Goal: Task Accomplishment & Management: Use online tool/utility

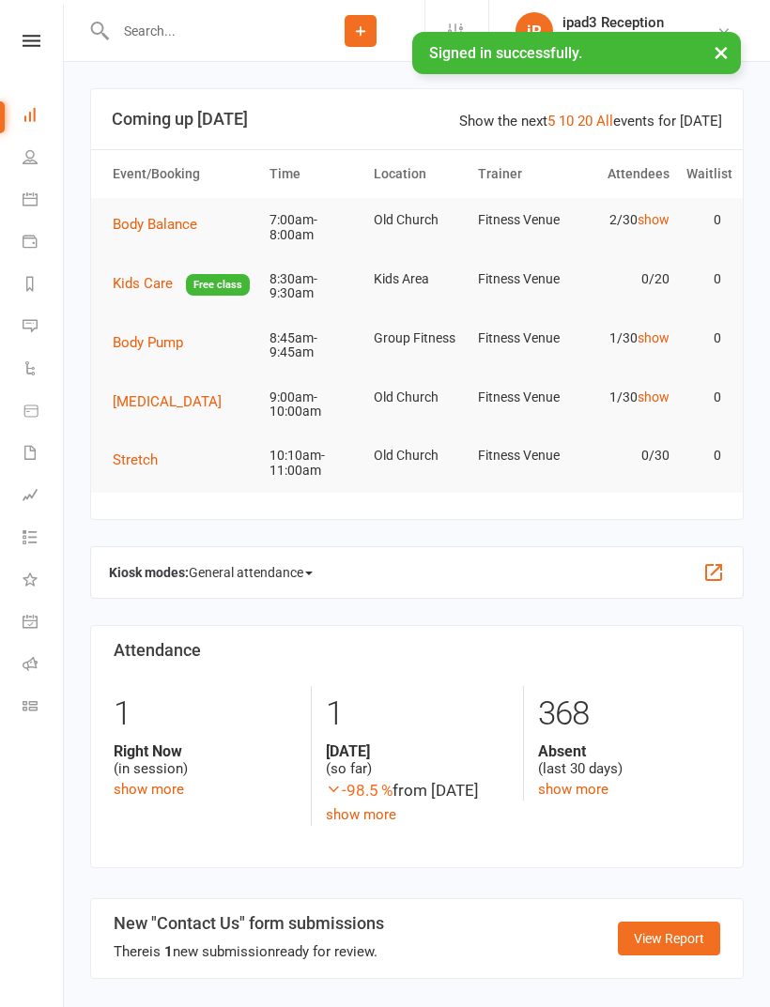
click at [39, 198] on link "Calendar" at bounding box center [44, 201] width 42 height 42
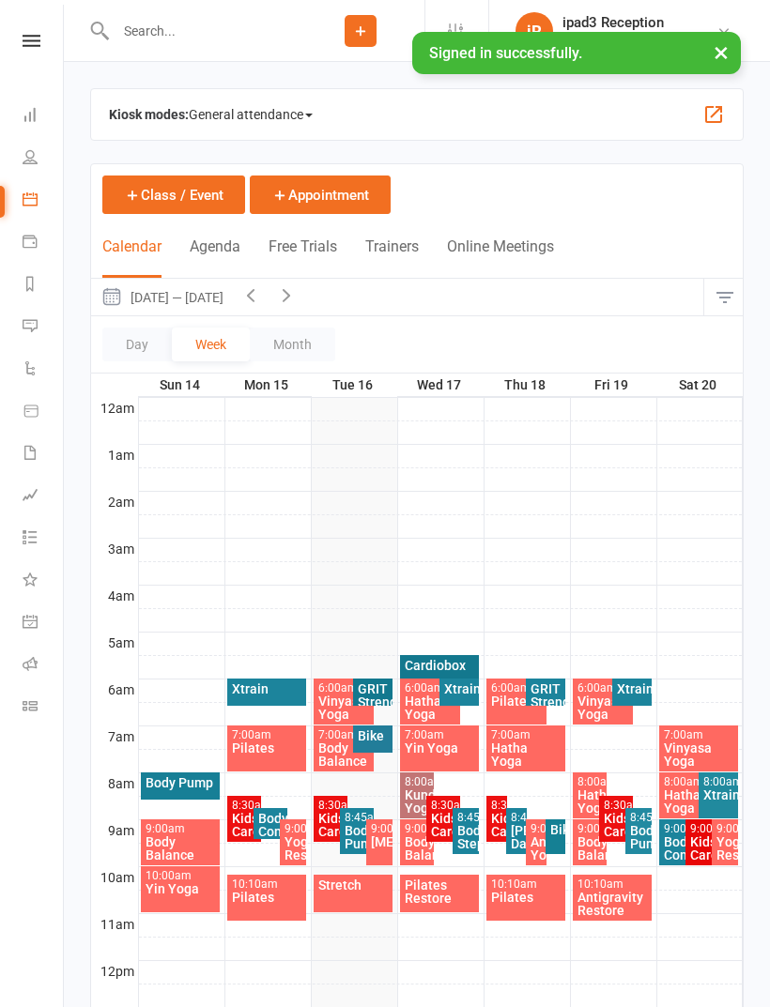
click at [242, 121] on span "General attendance" at bounding box center [251, 115] width 124 height 30
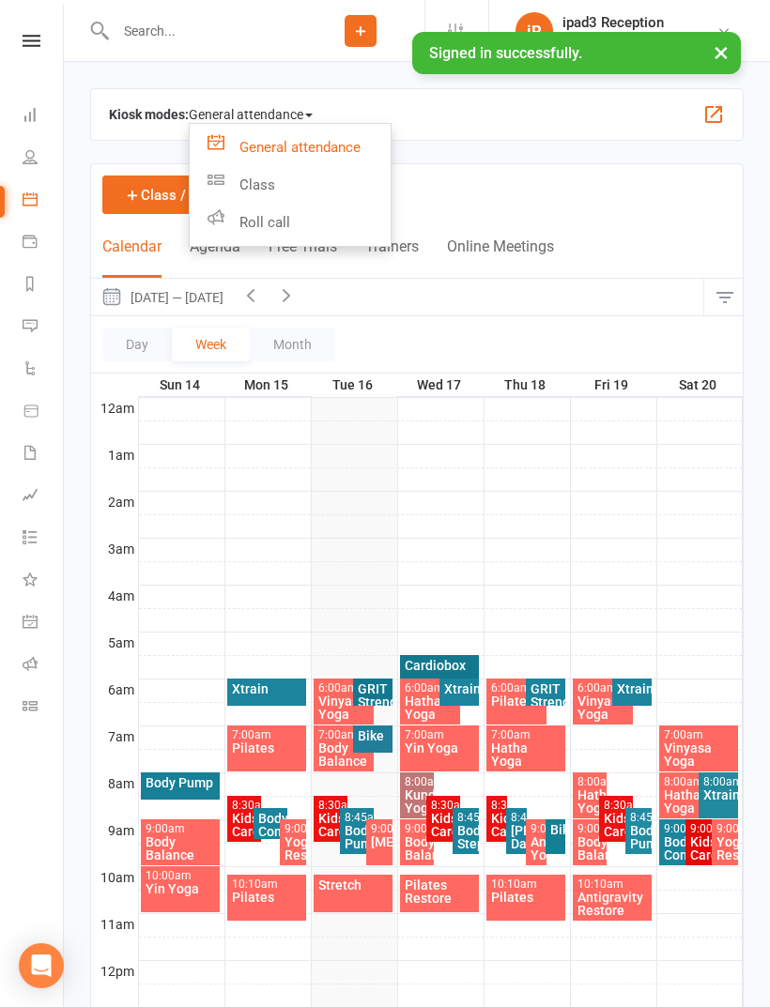
click at [263, 188] on link "Class" at bounding box center [290, 185] width 201 height 38
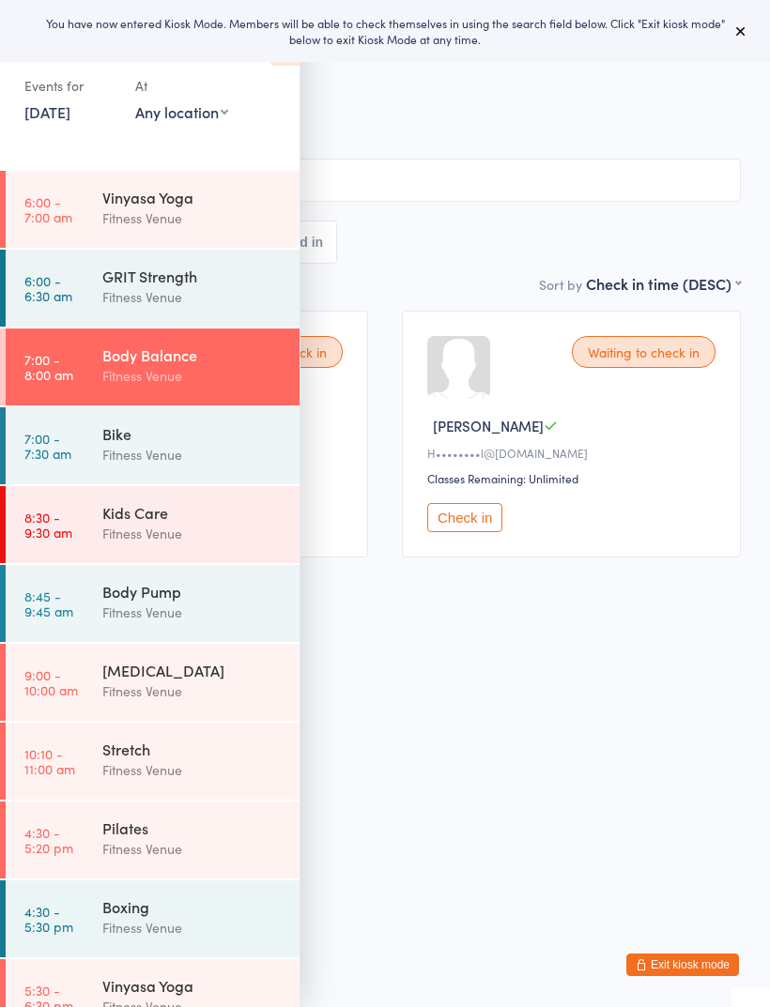
click at [749, 33] on button at bounding box center [740, 31] width 23 height 23
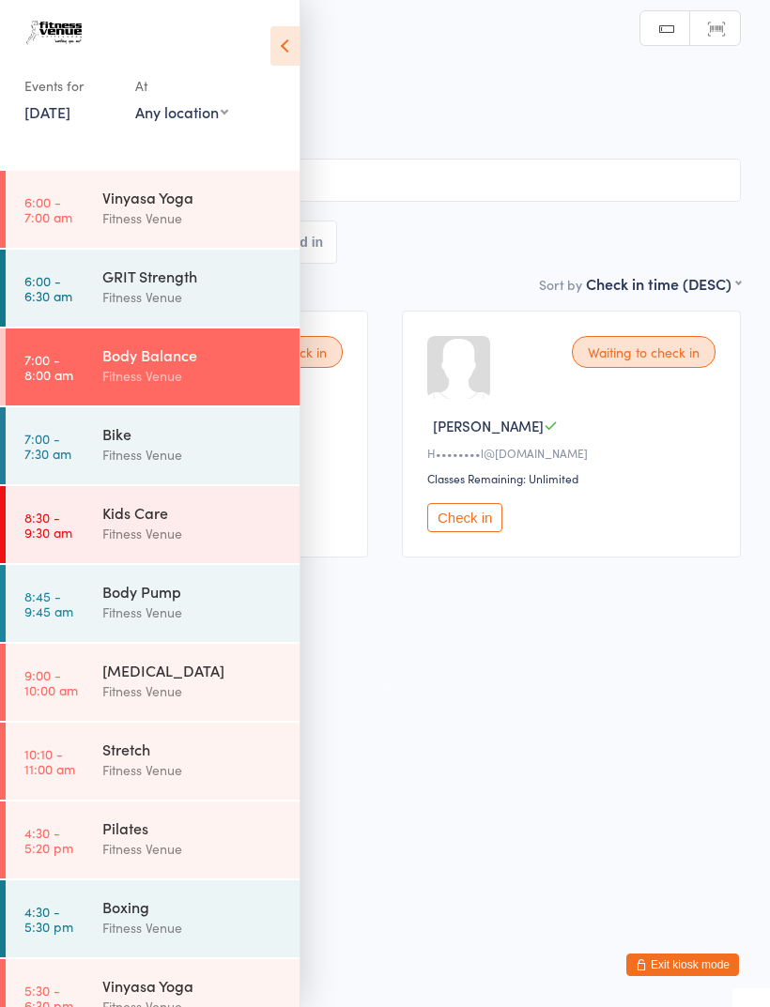
click at [131, 436] on div "Bike" at bounding box center [192, 433] width 181 height 21
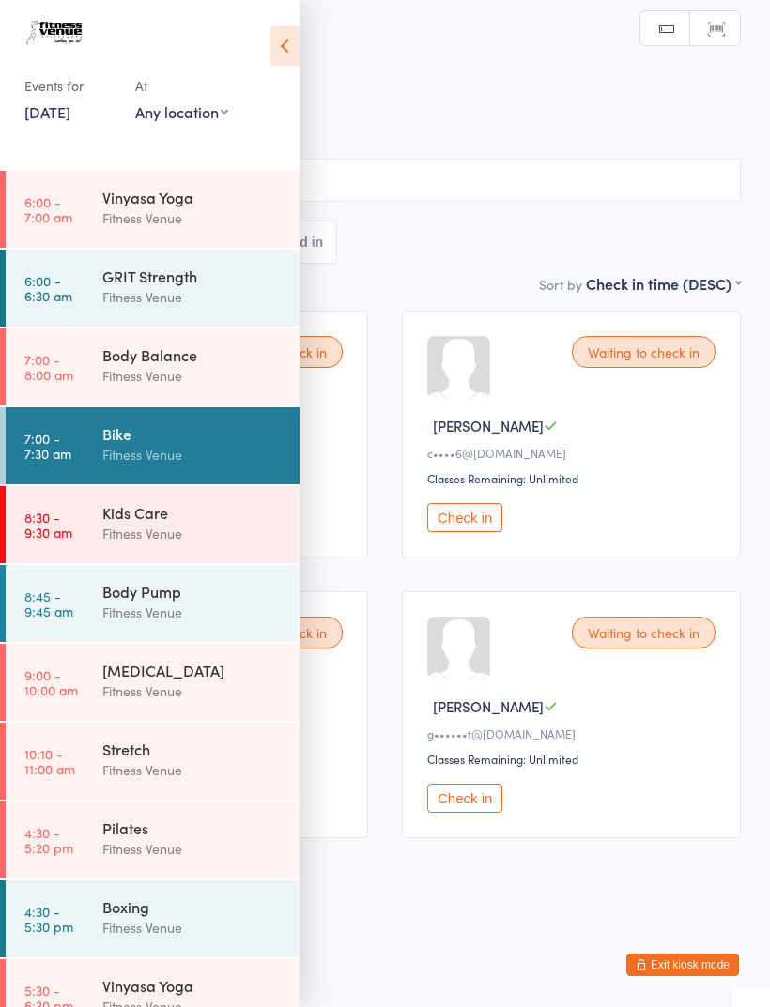
click at [297, 44] on icon at bounding box center [284, 45] width 29 height 39
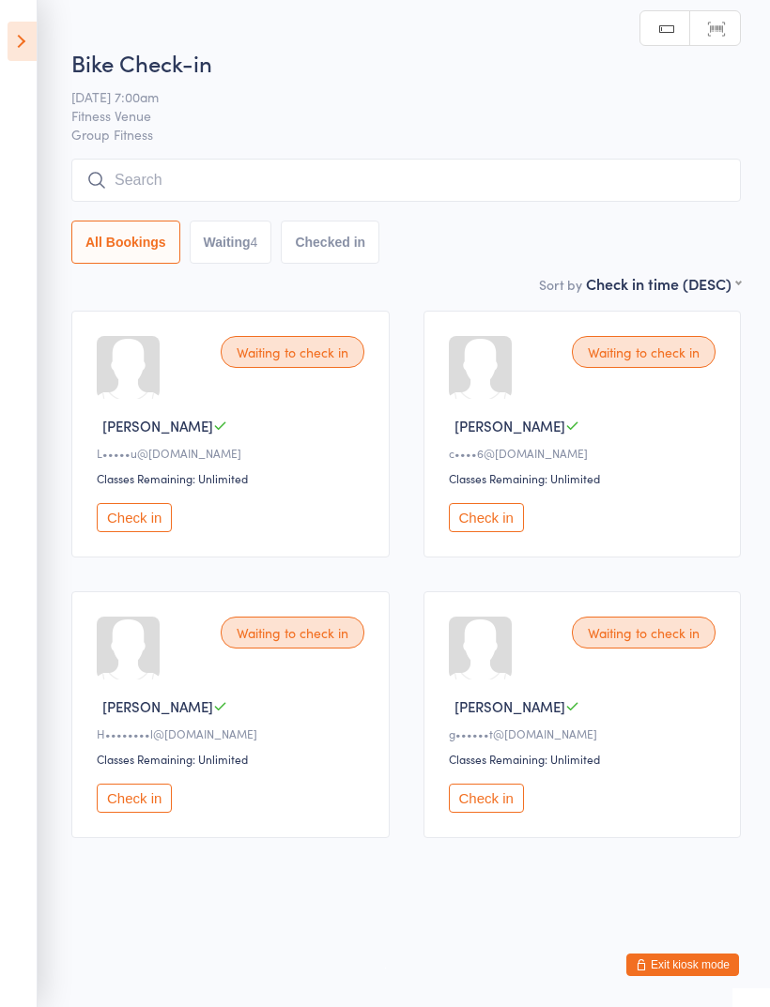
click at [499, 532] on button "Check in" at bounding box center [486, 517] width 75 height 29
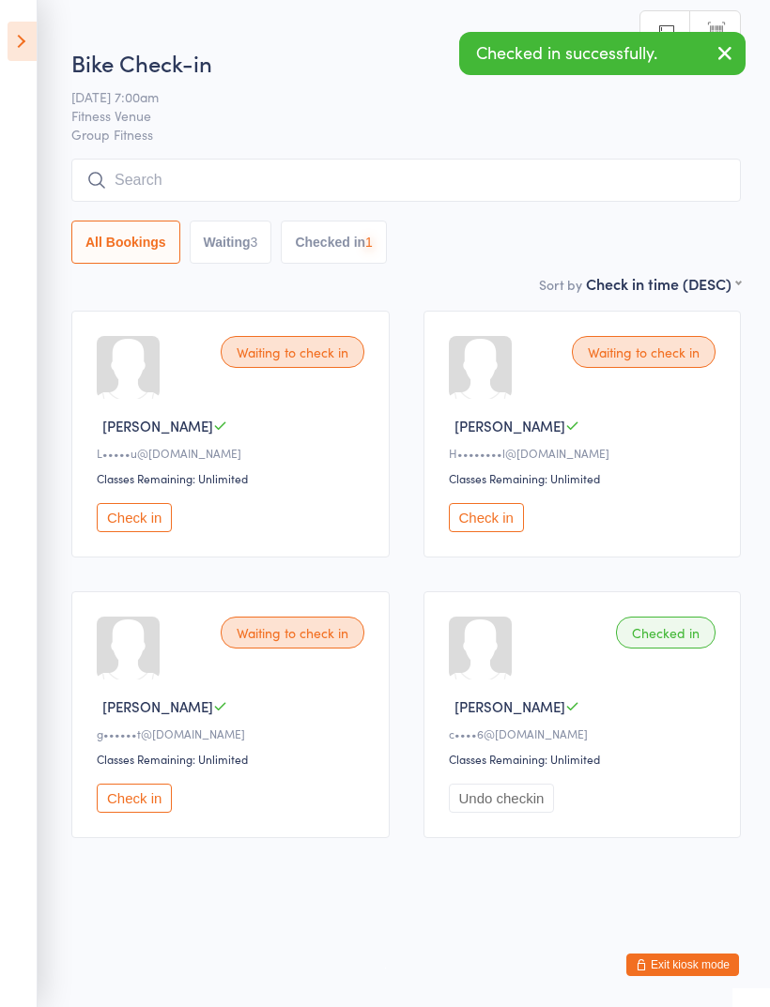
click at [137, 517] on button "Check in" at bounding box center [134, 517] width 75 height 29
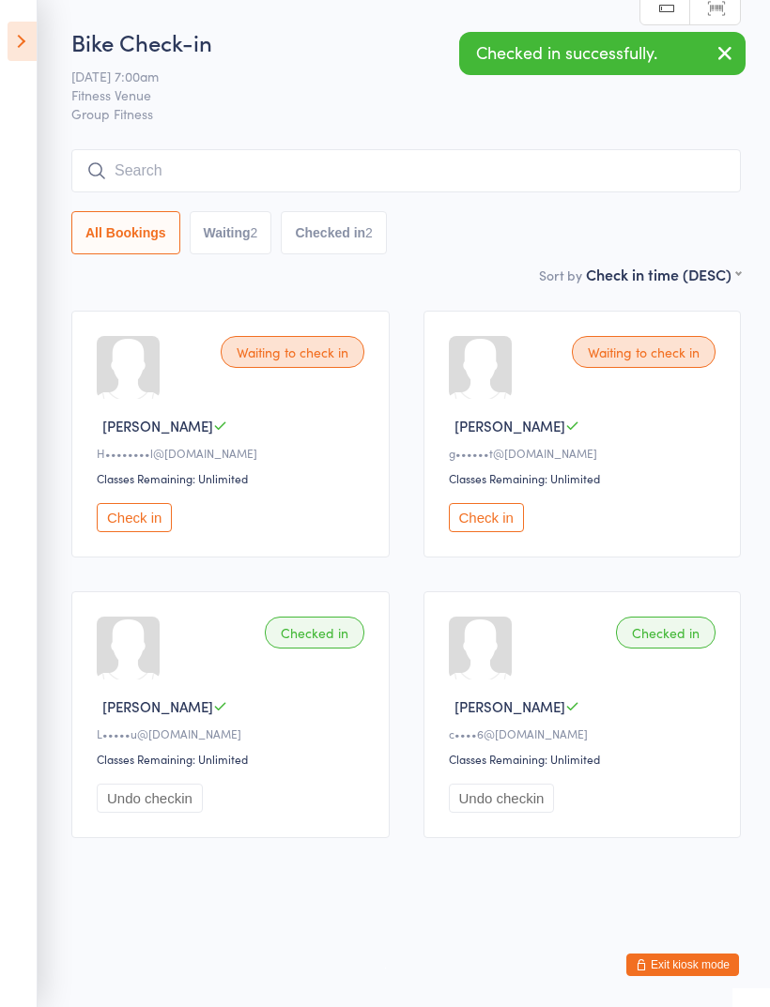
click at [502, 523] on button "Check in" at bounding box center [486, 517] width 75 height 29
click at [146, 525] on button "Check in" at bounding box center [134, 517] width 75 height 29
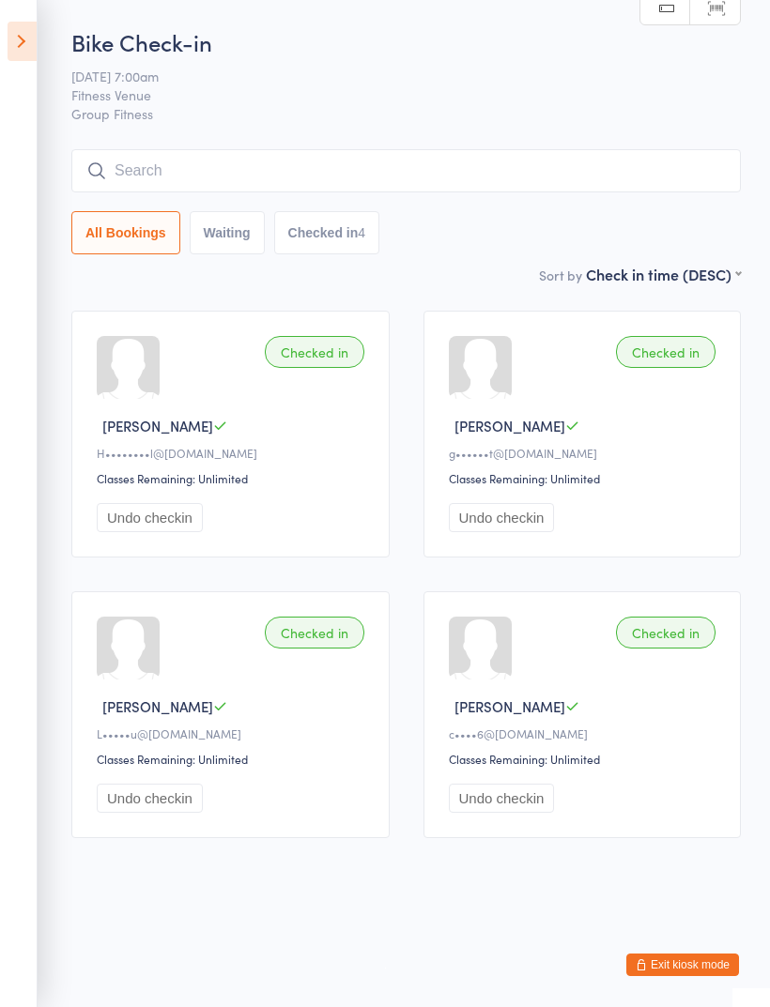
click at [20, 39] on icon at bounding box center [22, 41] width 29 height 39
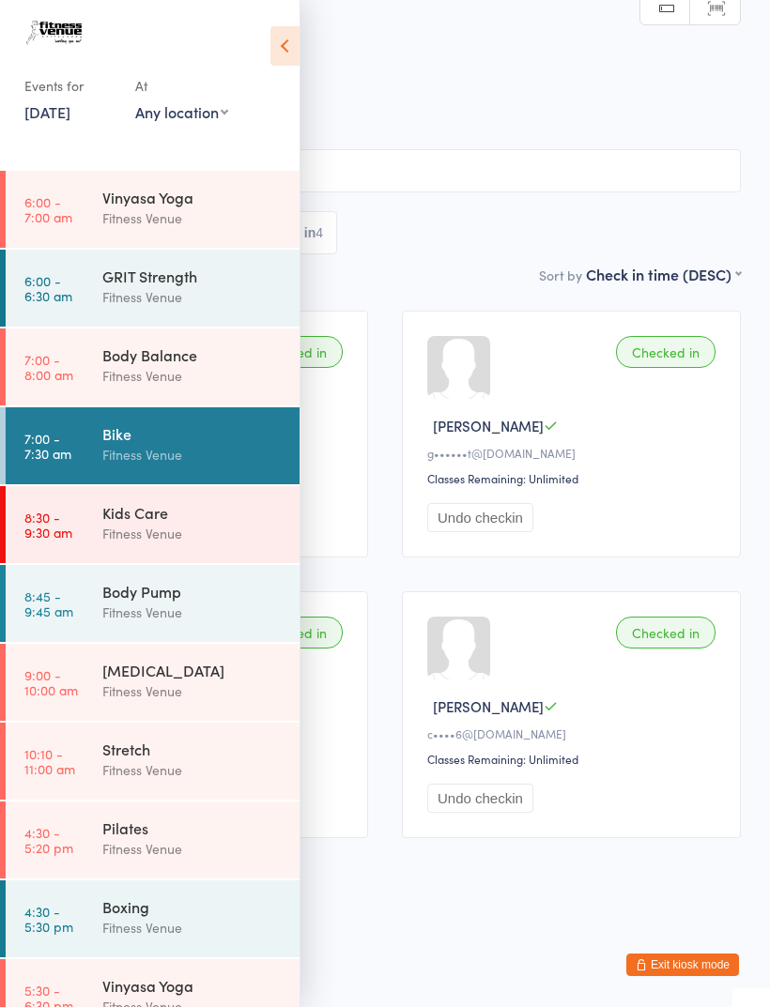
click at [67, 113] on link "[DATE]" at bounding box center [47, 111] width 46 height 21
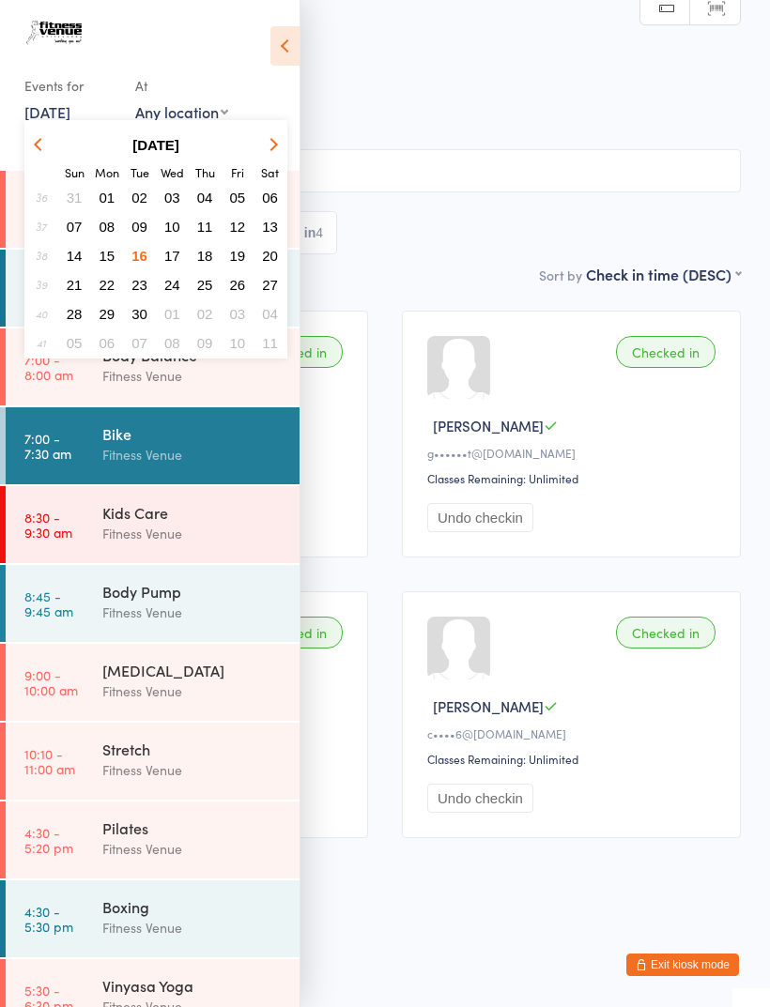
click at [146, 258] on span "16" at bounding box center [139, 256] width 16 height 16
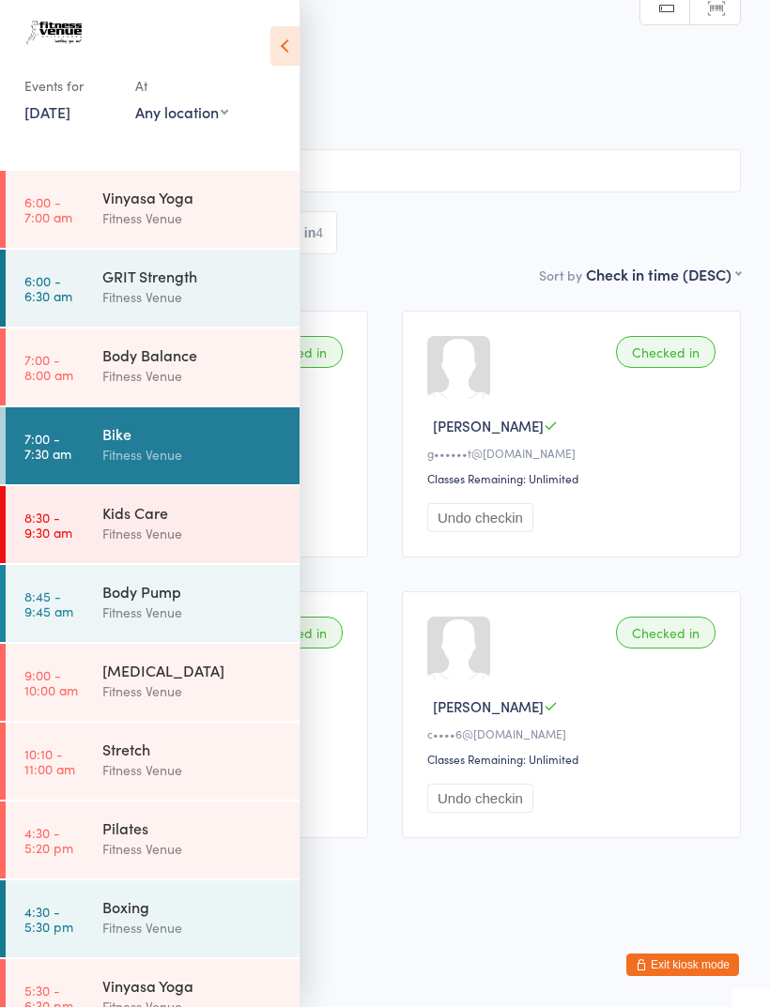
click at [140, 440] on div "Bike" at bounding box center [192, 433] width 181 height 21
click at [294, 44] on icon at bounding box center [284, 45] width 29 height 39
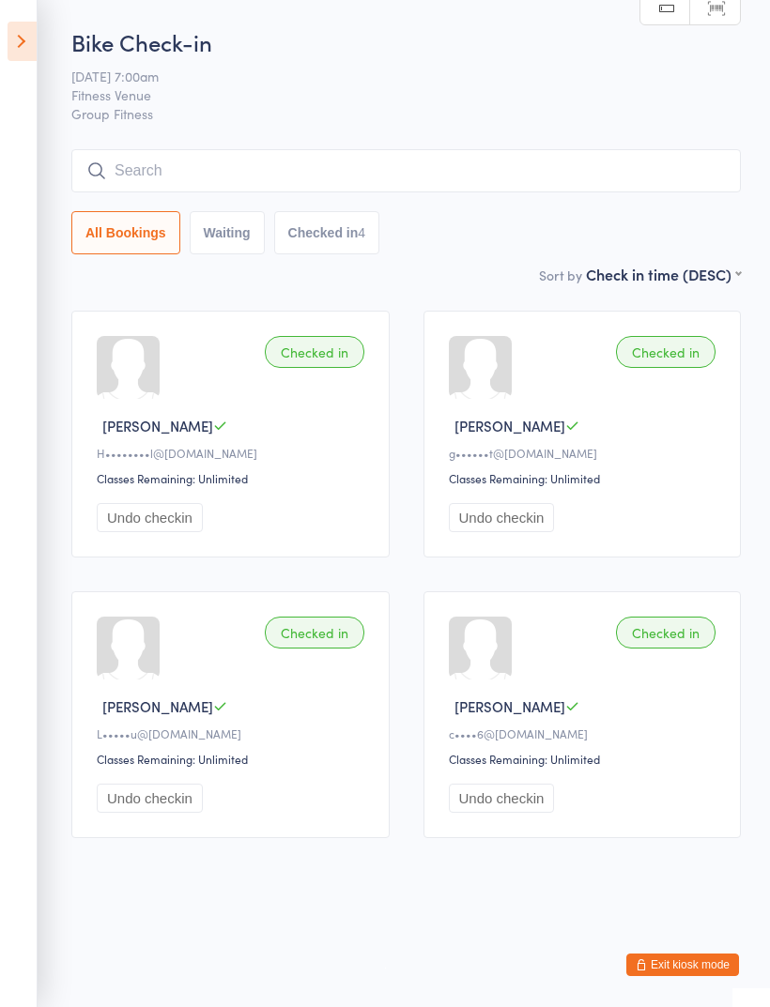
click at [188, 176] on input "search" at bounding box center [405, 170] width 669 height 43
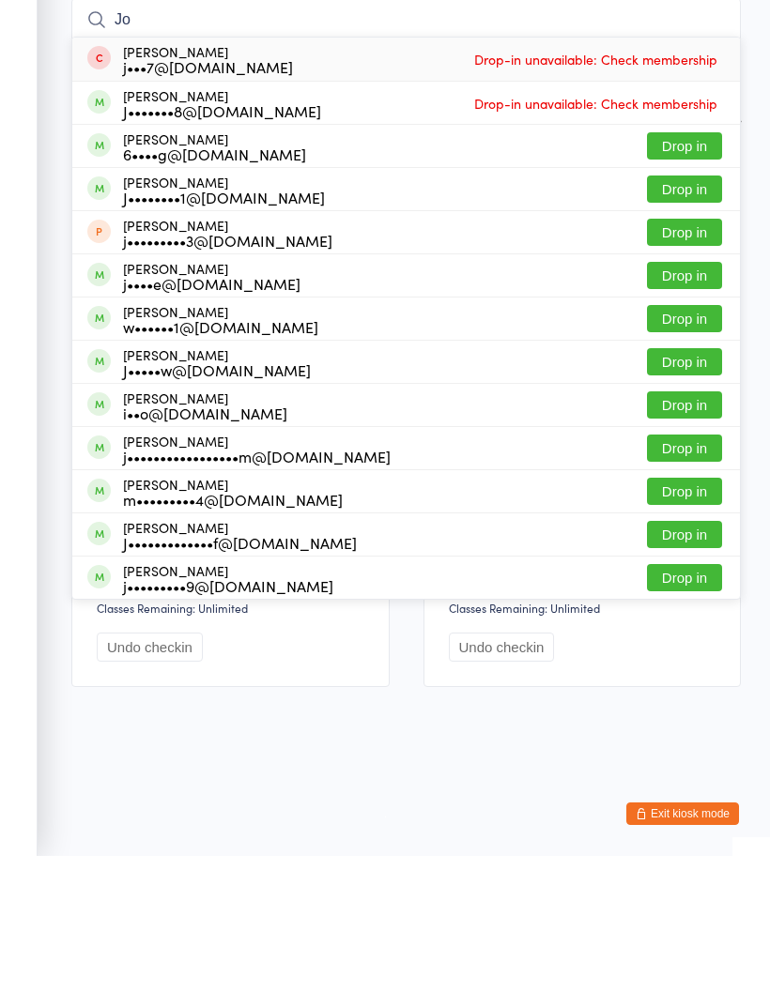
type input "J"
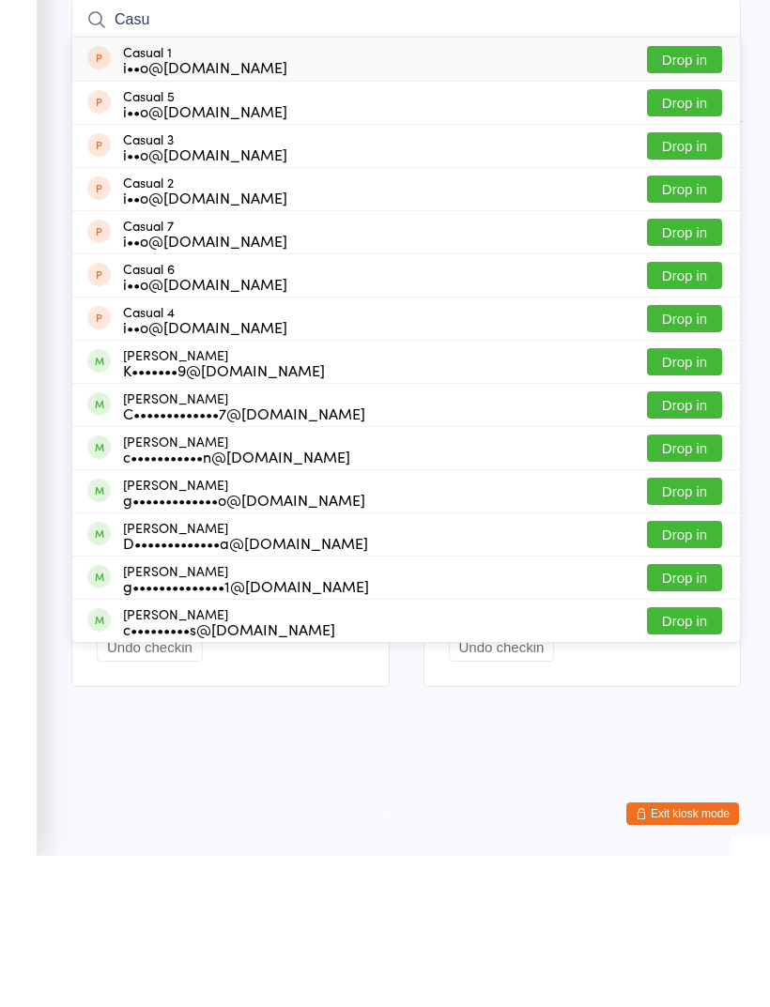
type input "Casu"
click at [697, 197] on button "Drop in" at bounding box center [684, 210] width 75 height 27
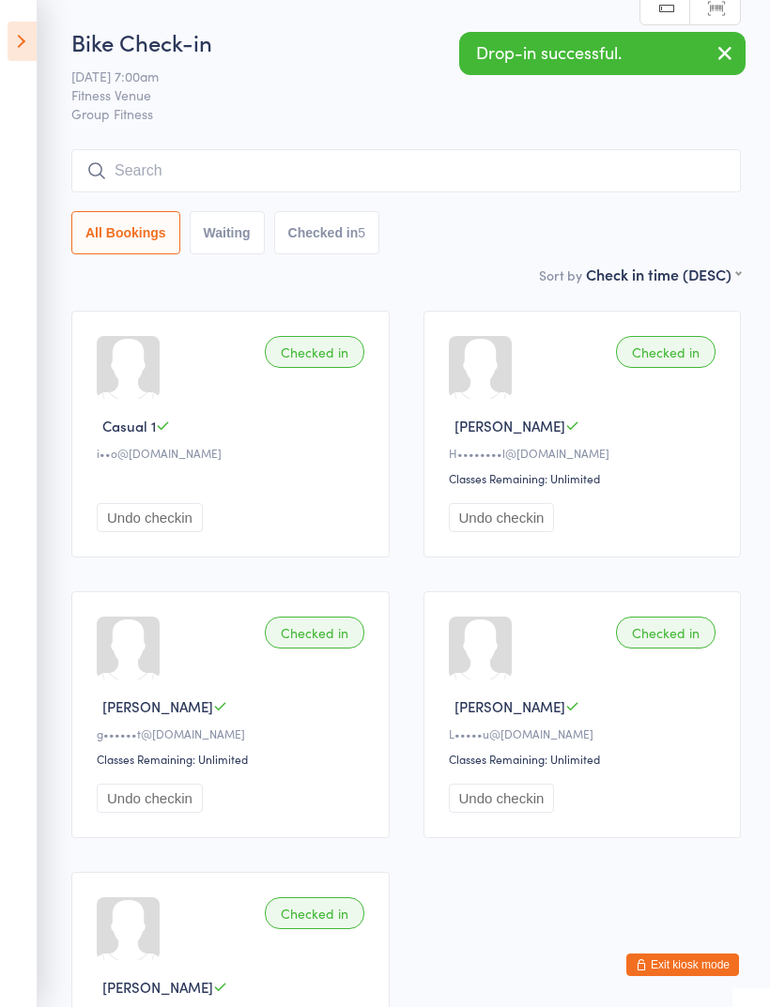
click at [168, 176] on input "search" at bounding box center [405, 170] width 669 height 43
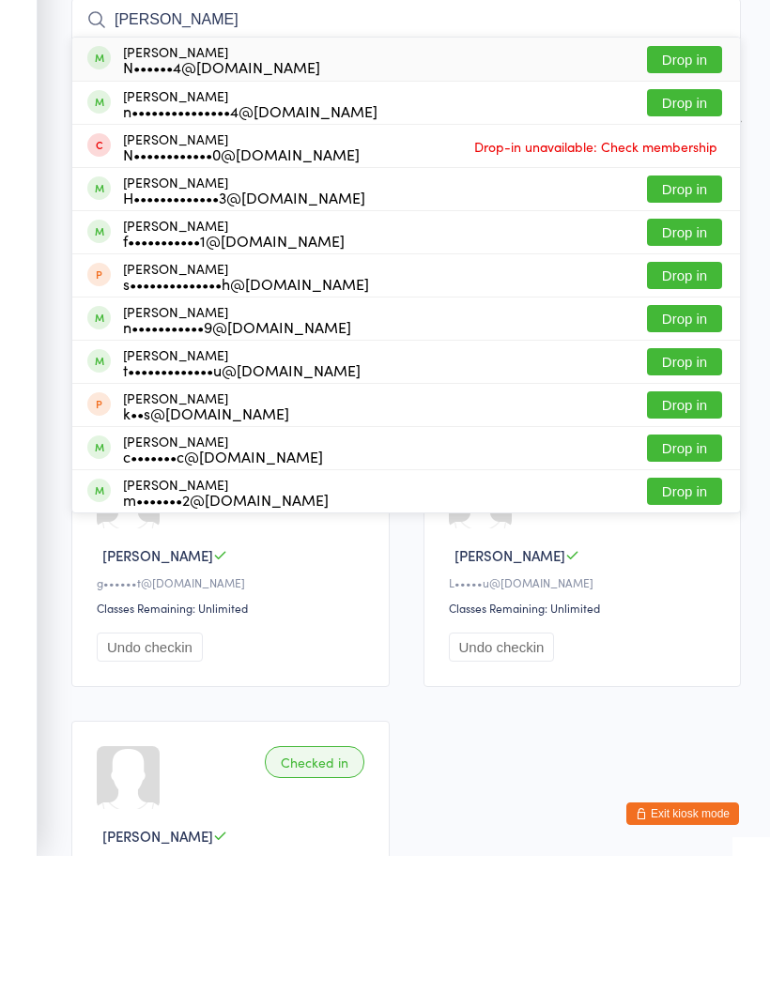
type input "Natalie"
click at [691, 197] on button "Drop in" at bounding box center [684, 210] width 75 height 27
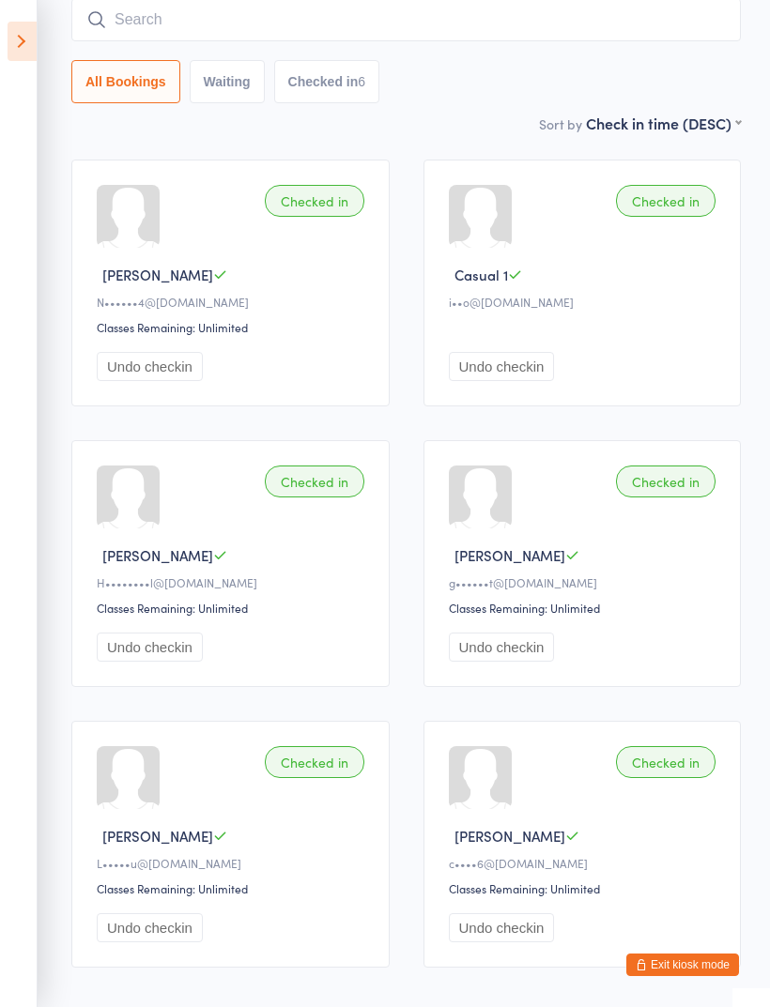
click at [153, 23] on input "search" at bounding box center [405, 19] width 669 height 43
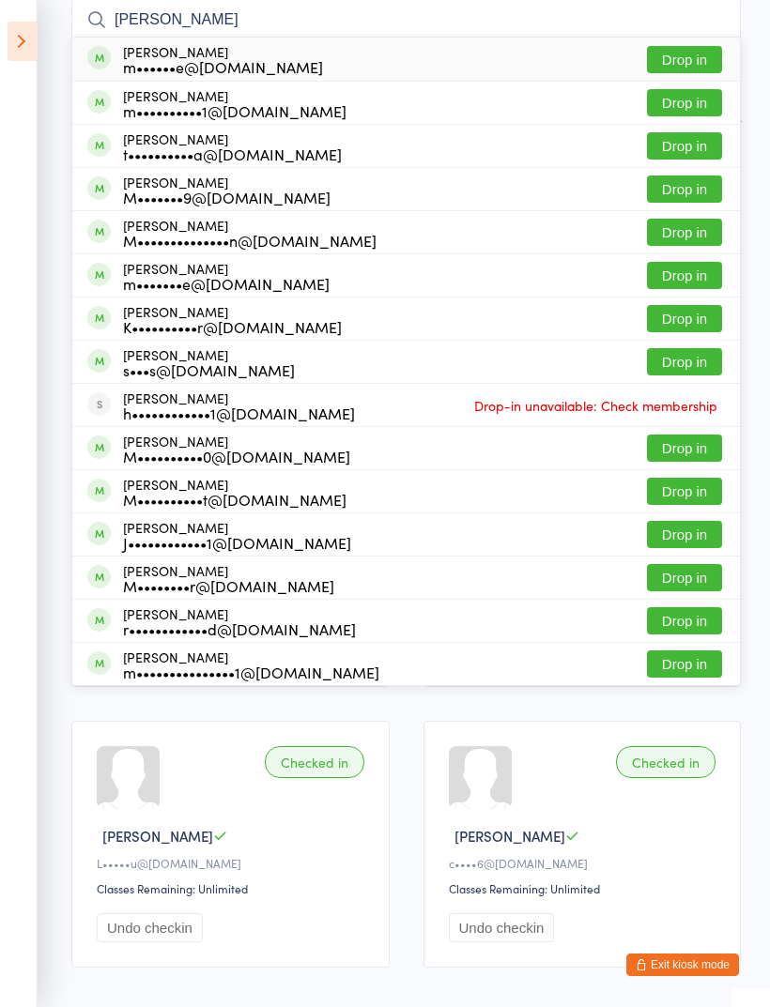
type input "Michelle"
click at [685, 61] on button "Drop in" at bounding box center [684, 59] width 75 height 27
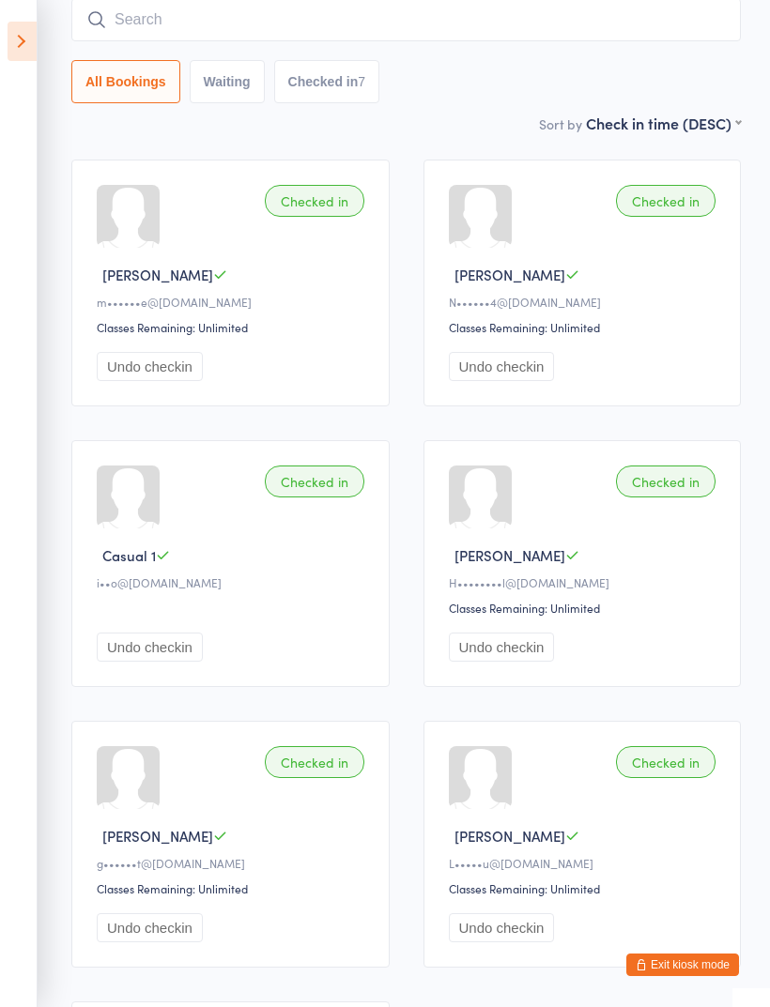
click at [182, 23] on input "search" at bounding box center [405, 19] width 669 height 43
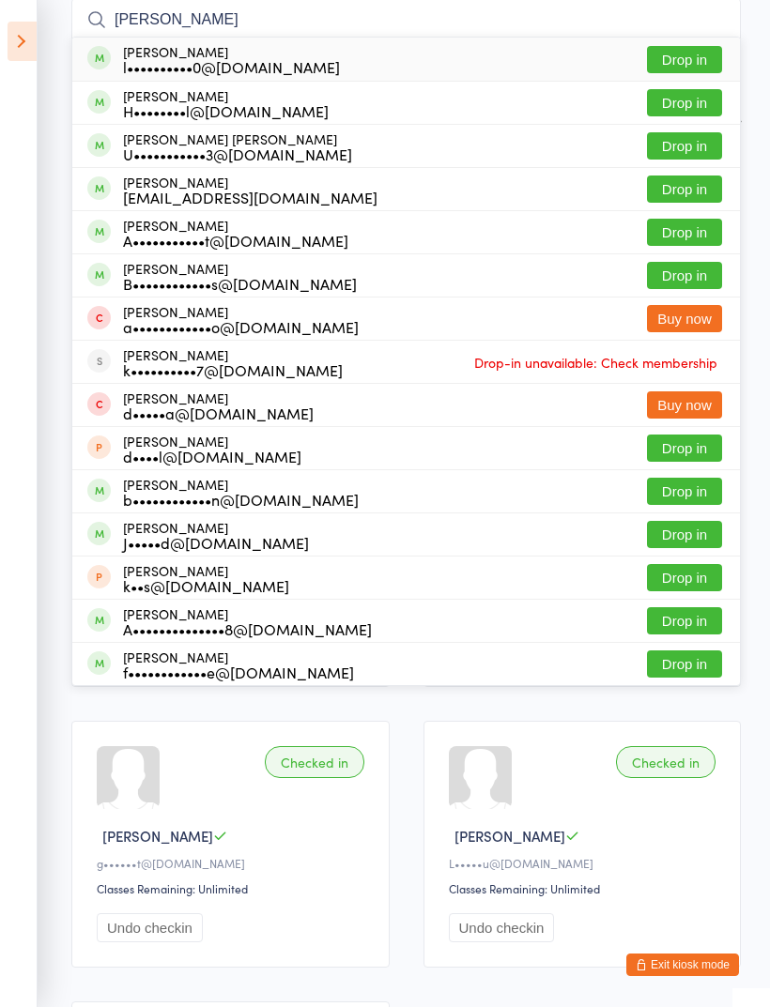
type input "Annie"
click at [726, 40] on div "Annie Norris l••••••••••0@gmail.com Drop in" at bounding box center [405, 59] width 667 height 43
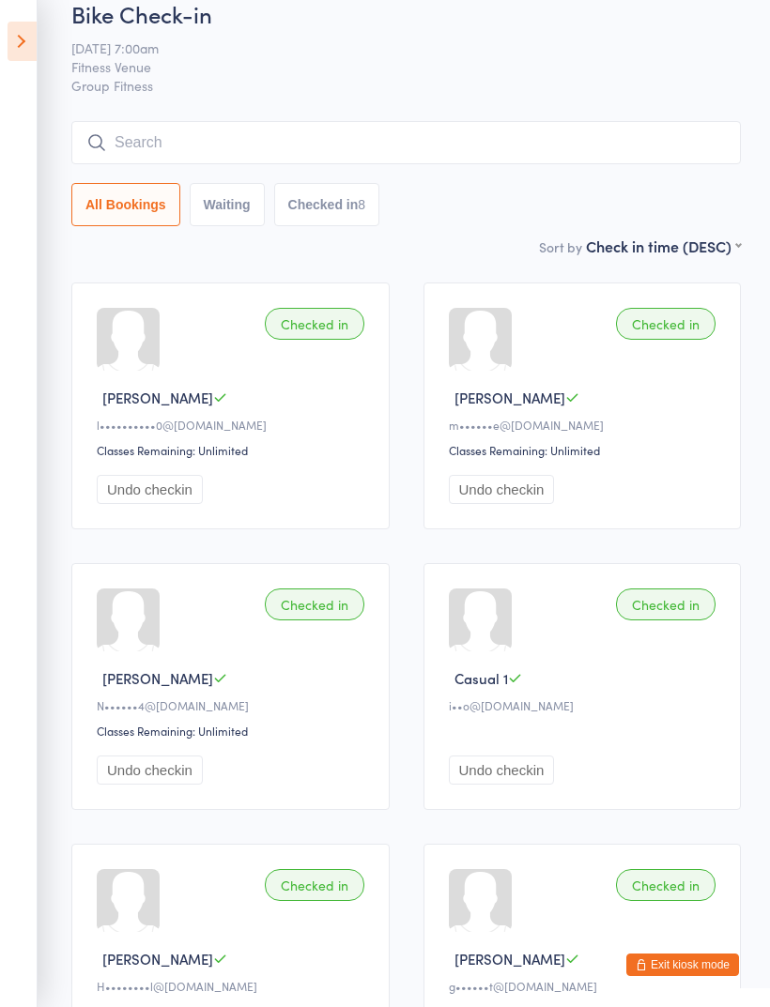
scroll to position [26, 0]
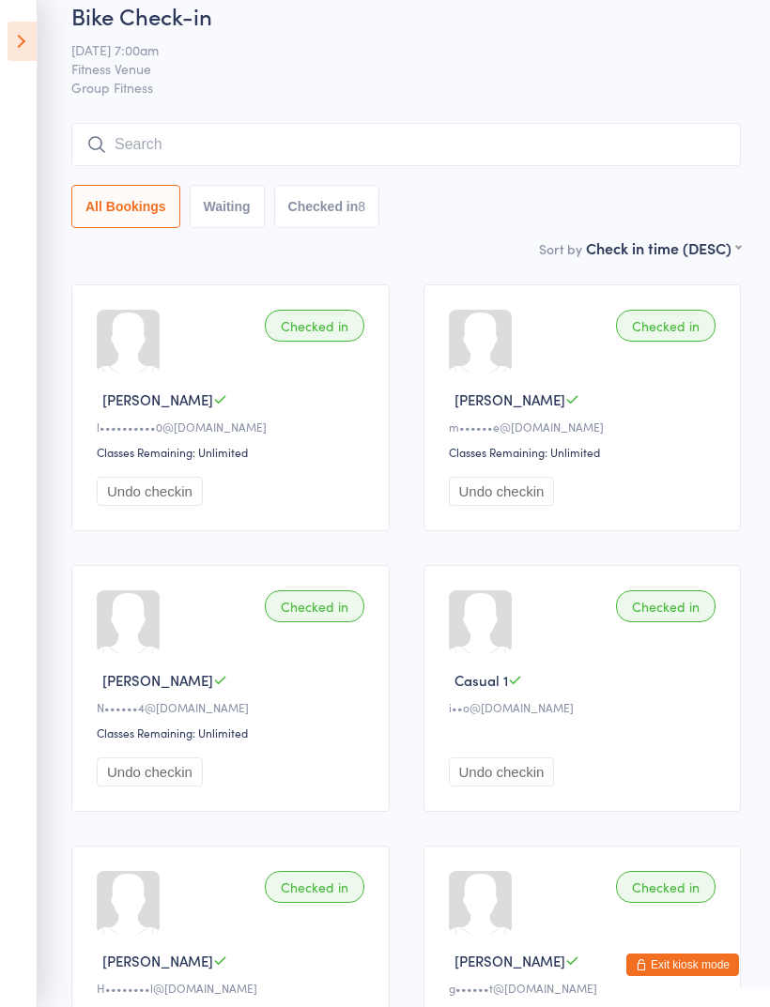
click at [24, 39] on icon at bounding box center [22, 41] width 29 height 39
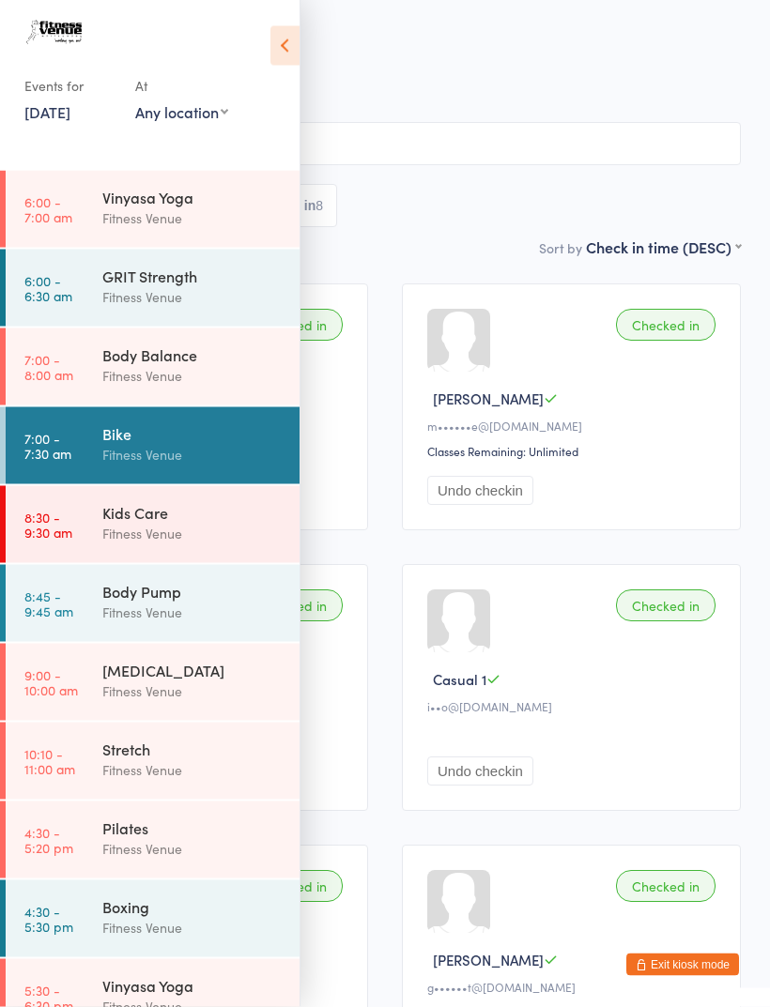
click at [124, 204] on div "Vinyasa Yoga" at bounding box center [192, 197] width 181 height 21
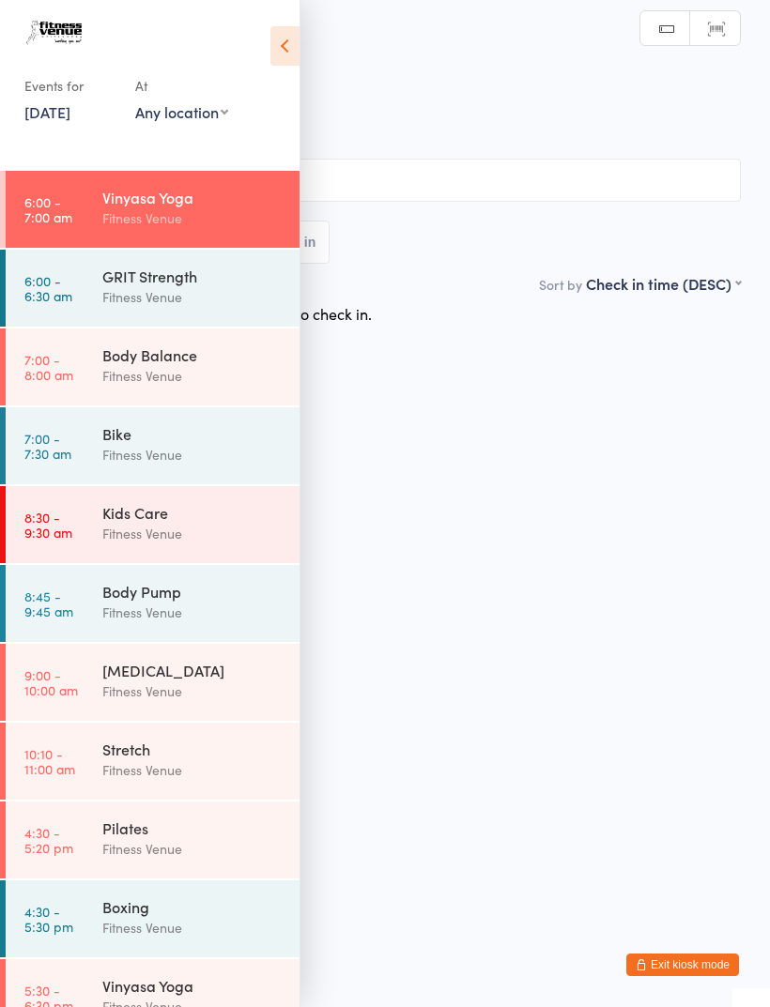
click at [277, 38] on icon at bounding box center [284, 45] width 29 height 39
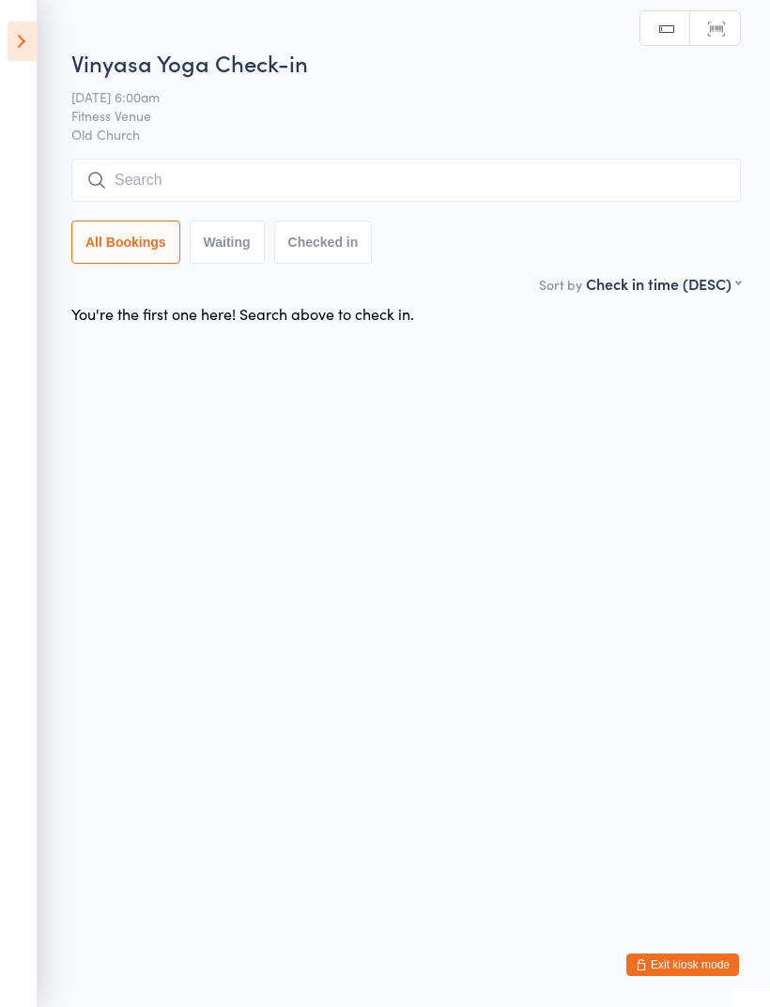
click at [24, 38] on icon at bounding box center [22, 41] width 29 height 39
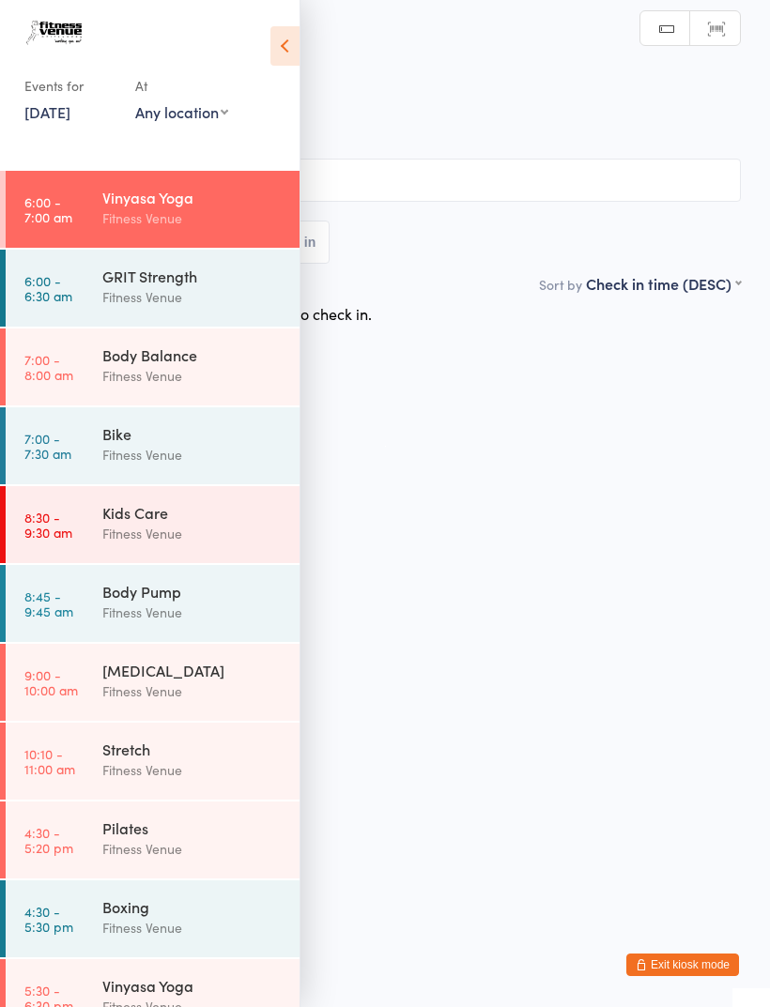
click at [162, 281] on div "GRIT Strength" at bounding box center [192, 276] width 181 height 21
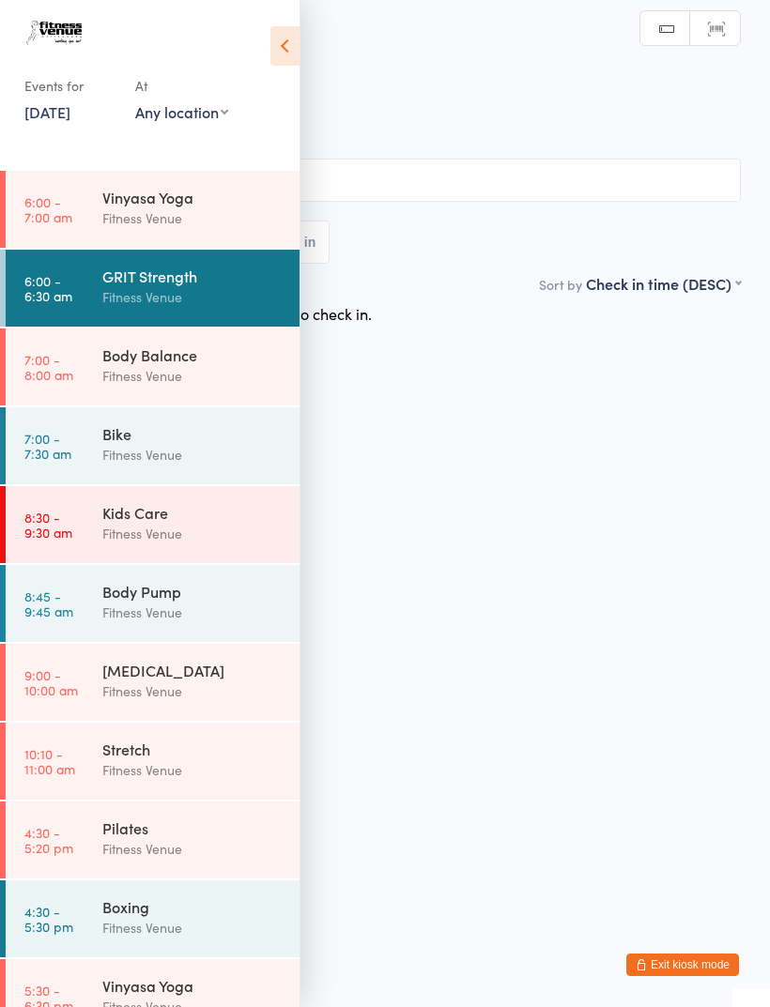
click at [290, 56] on icon at bounding box center [284, 45] width 29 height 39
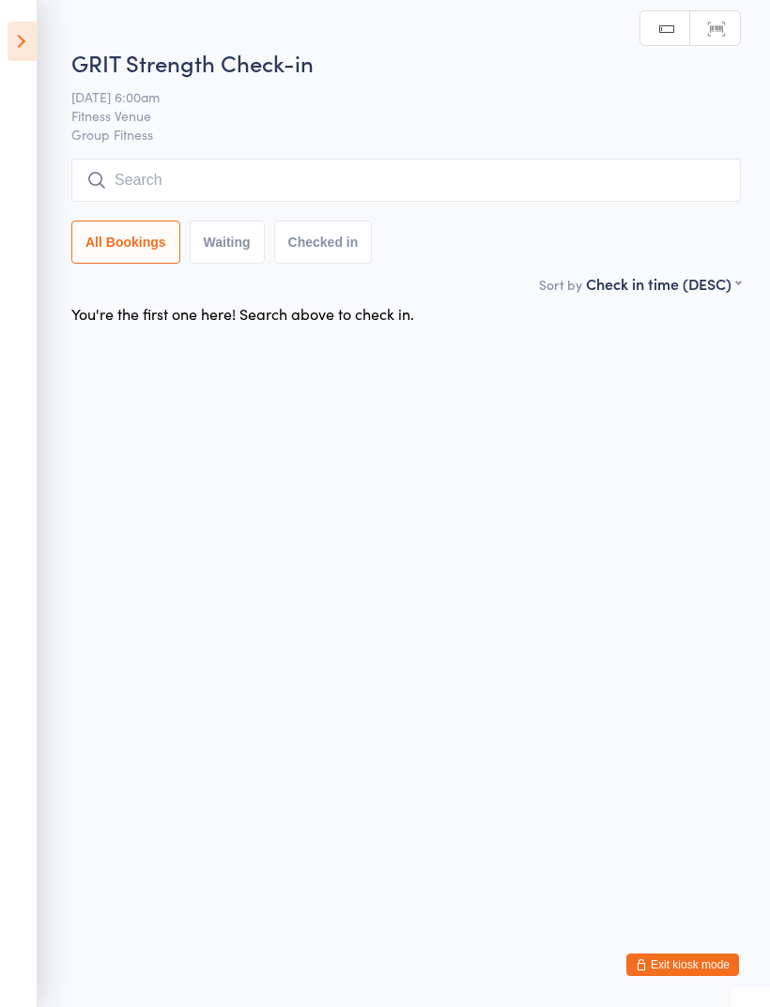
click at [329, 185] on input "search" at bounding box center [405, 180] width 669 height 43
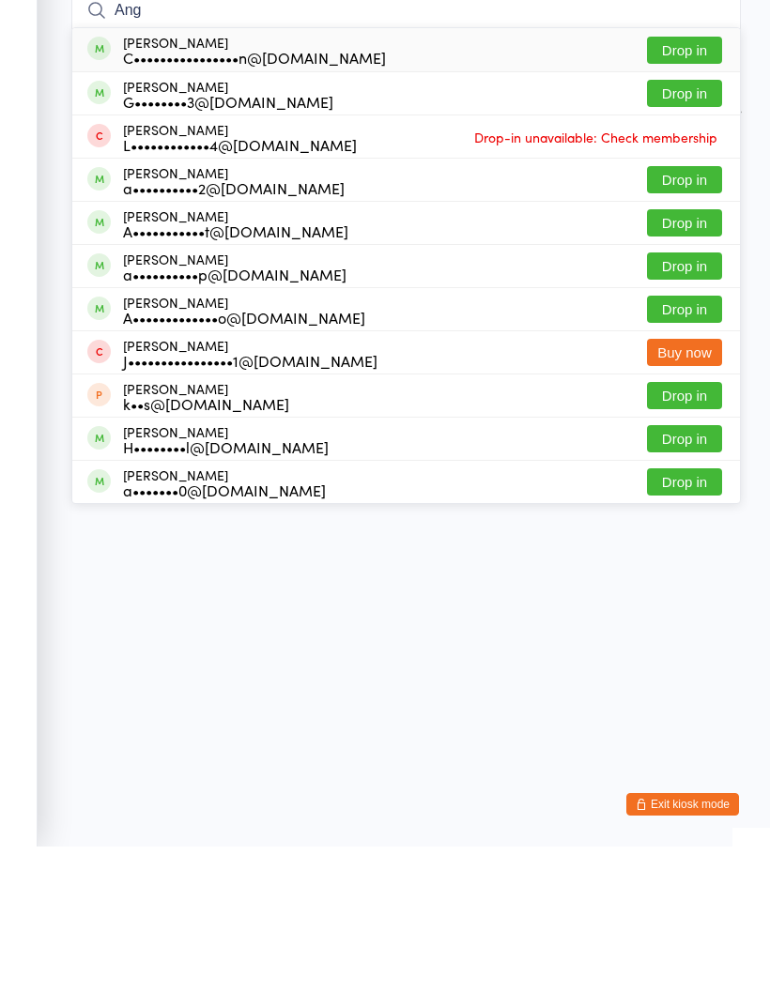
type input "Ang"
click at [702, 370] on button "Drop in" at bounding box center [684, 383] width 75 height 27
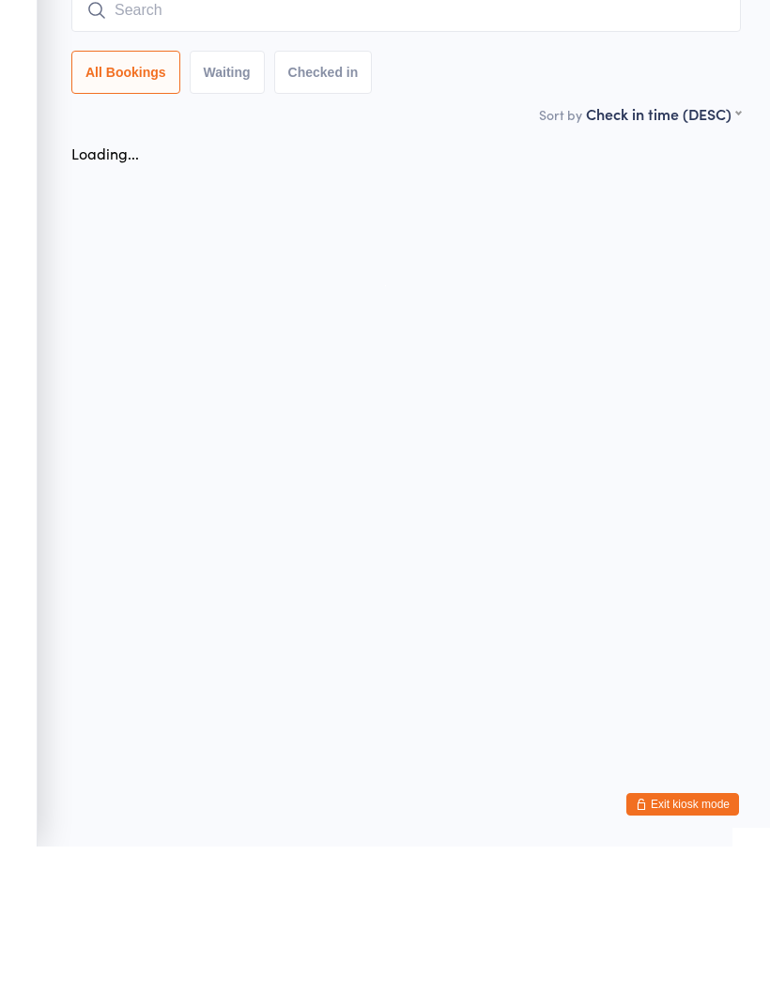
click at [339, 149] on input "search" at bounding box center [405, 170] width 669 height 43
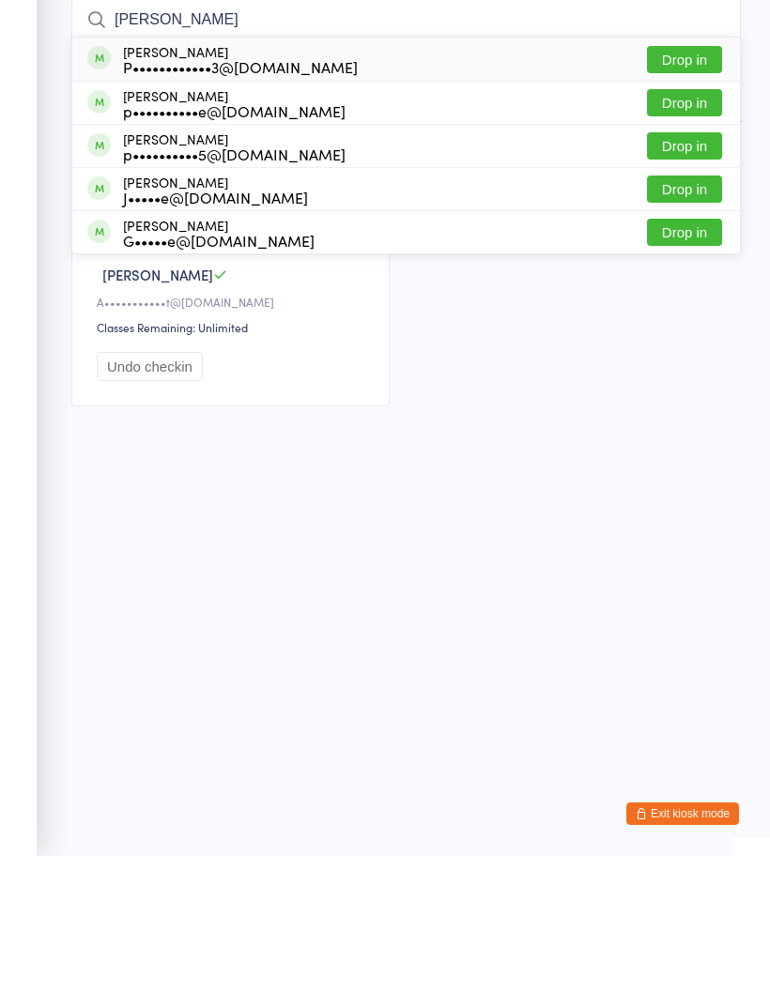
type input "Paige"
click at [691, 240] on button "Drop in" at bounding box center [684, 253] width 75 height 27
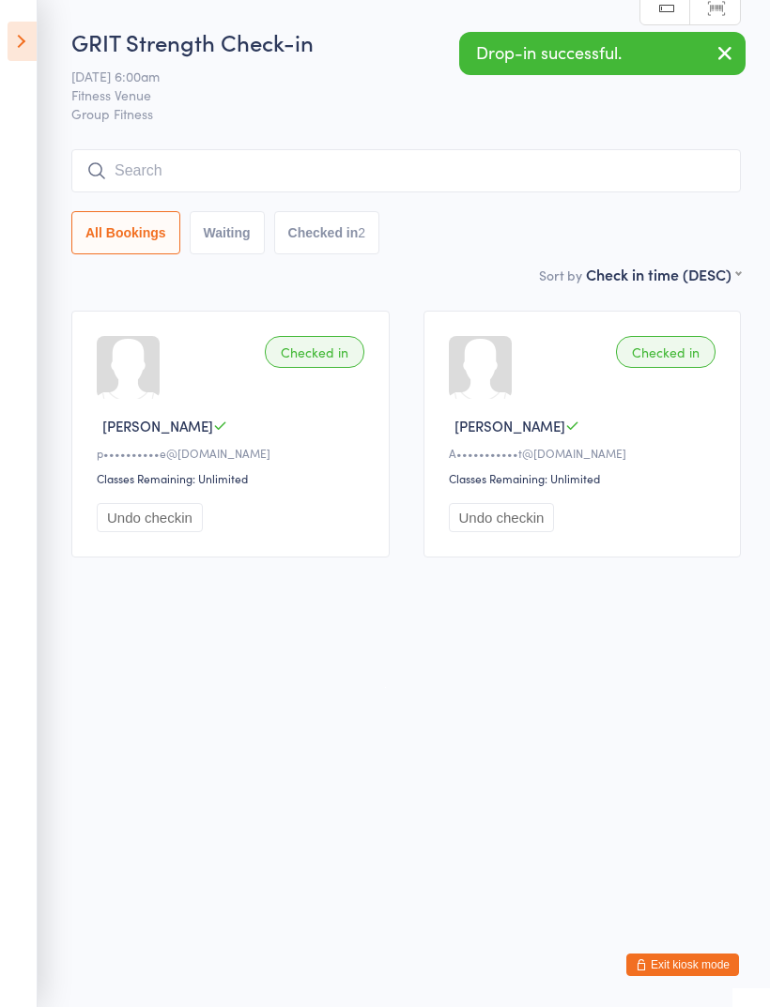
click at [25, 42] on icon at bounding box center [22, 41] width 29 height 39
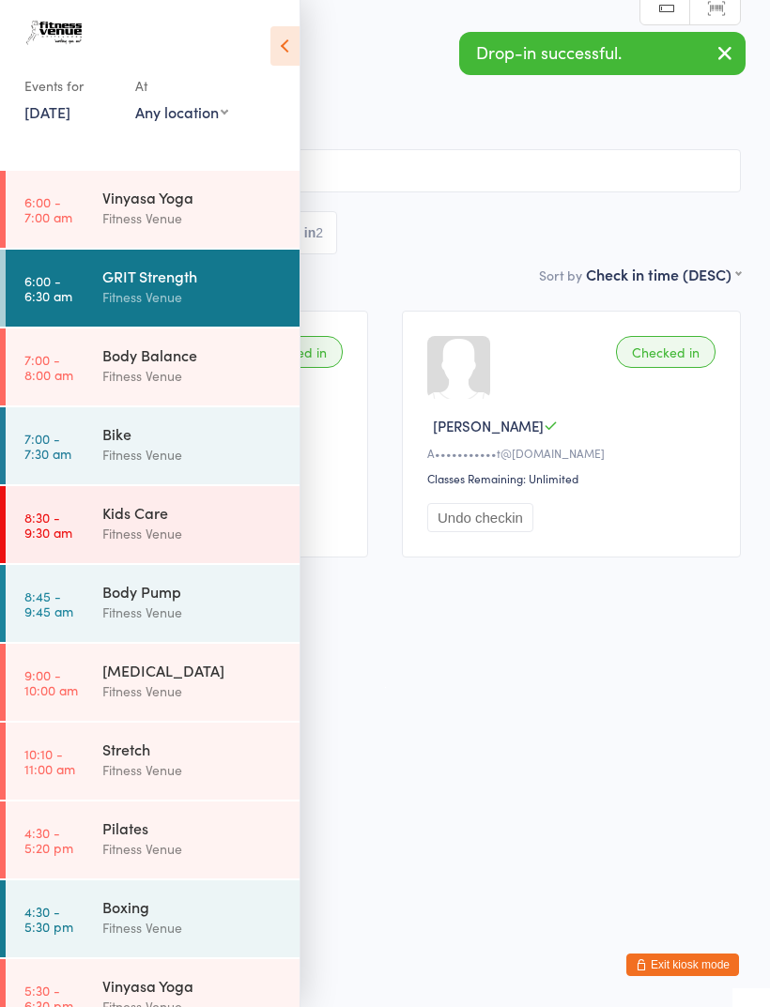
click at [174, 373] on div "Fitness Venue" at bounding box center [192, 376] width 181 height 22
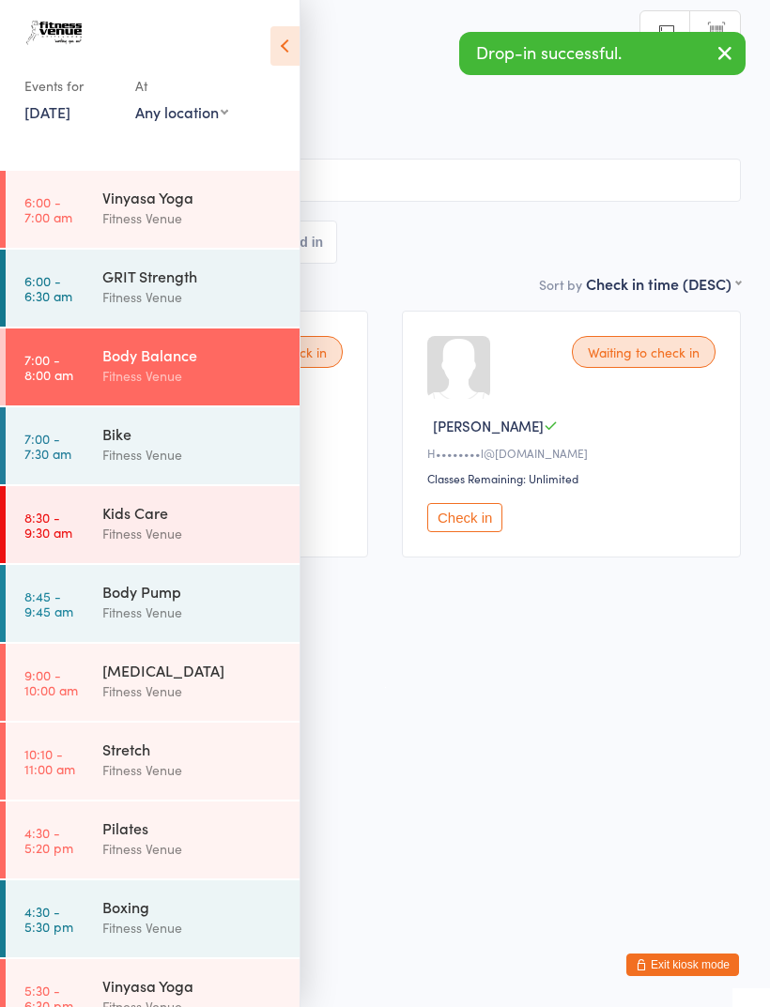
click at [296, 43] on icon at bounding box center [284, 45] width 29 height 39
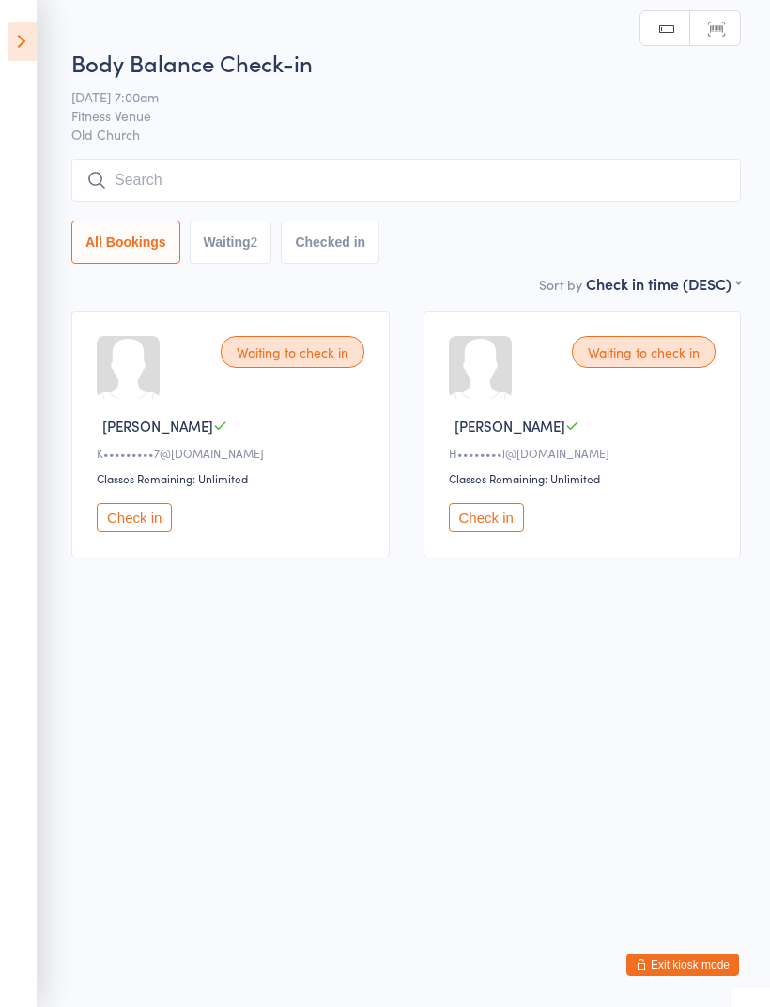
click at [145, 522] on button "Check in" at bounding box center [134, 517] width 75 height 29
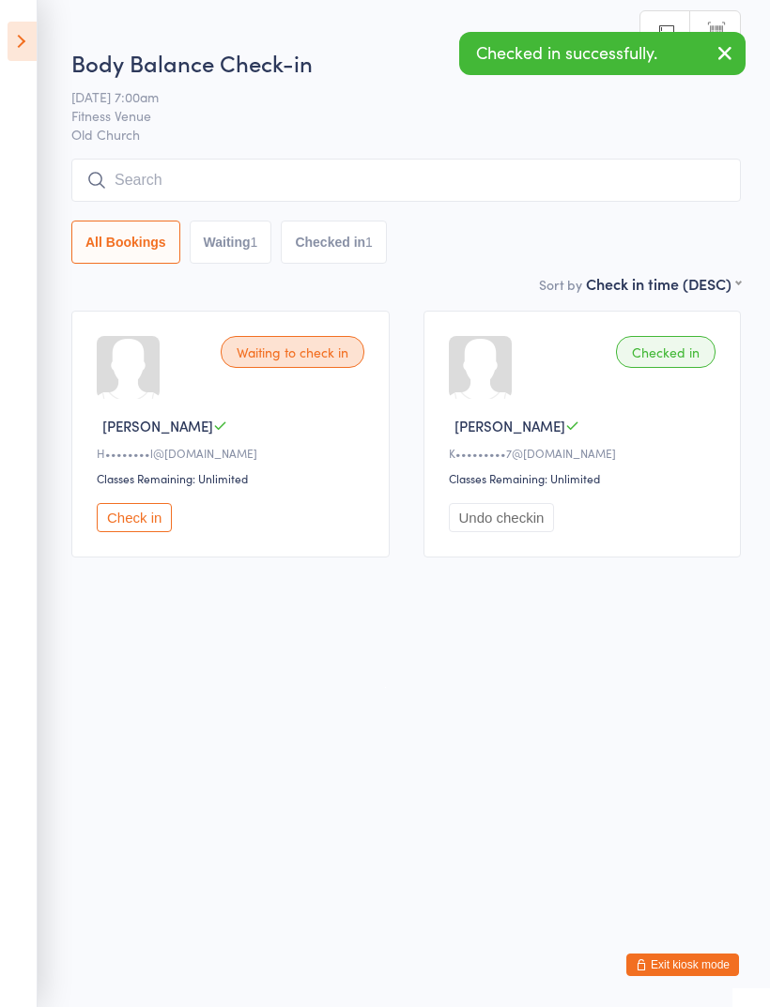
click at [136, 513] on button "Check in" at bounding box center [134, 517] width 75 height 29
click at [201, 185] on input "search" at bounding box center [405, 180] width 669 height 43
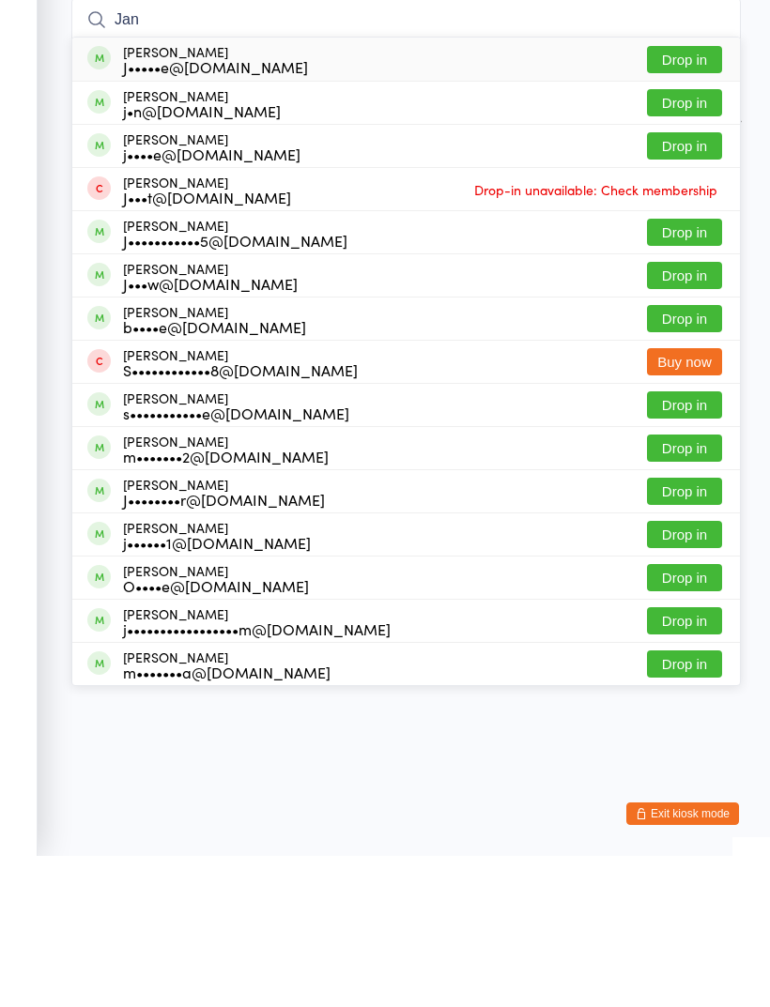
type input "Jan"
click at [688, 240] on button "Drop in" at bounding box center [684, 253] width 75 height 27
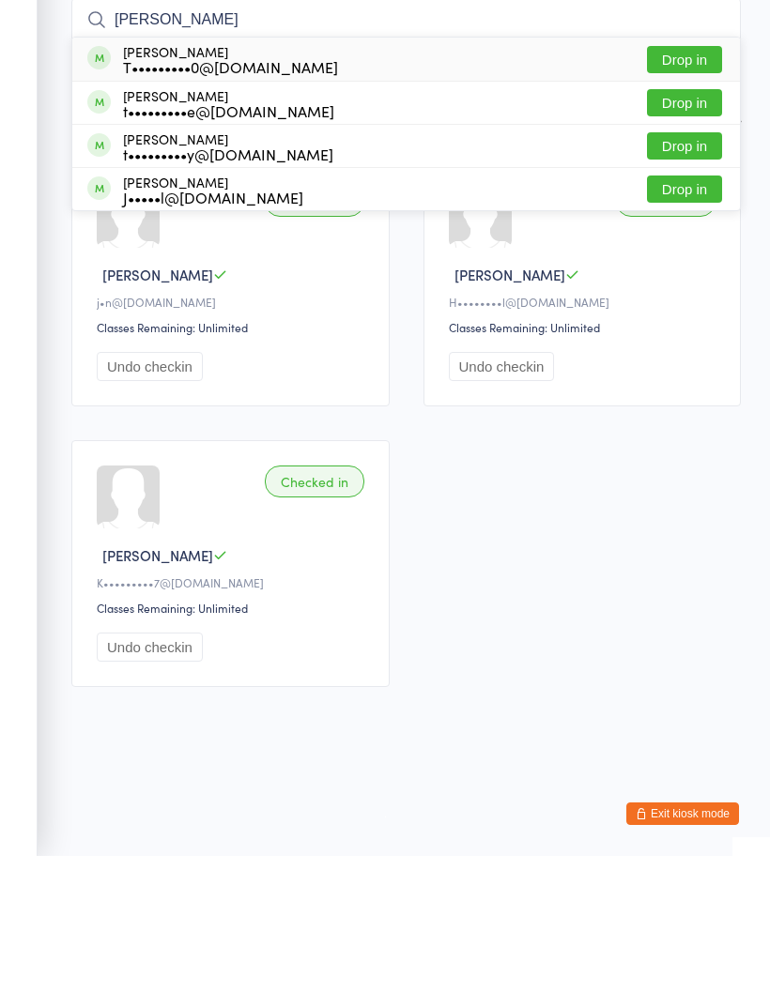
type input "Toni"
click at [692, 197] on button "Drop in" at bounding box center [684, 210] width 75 height 27
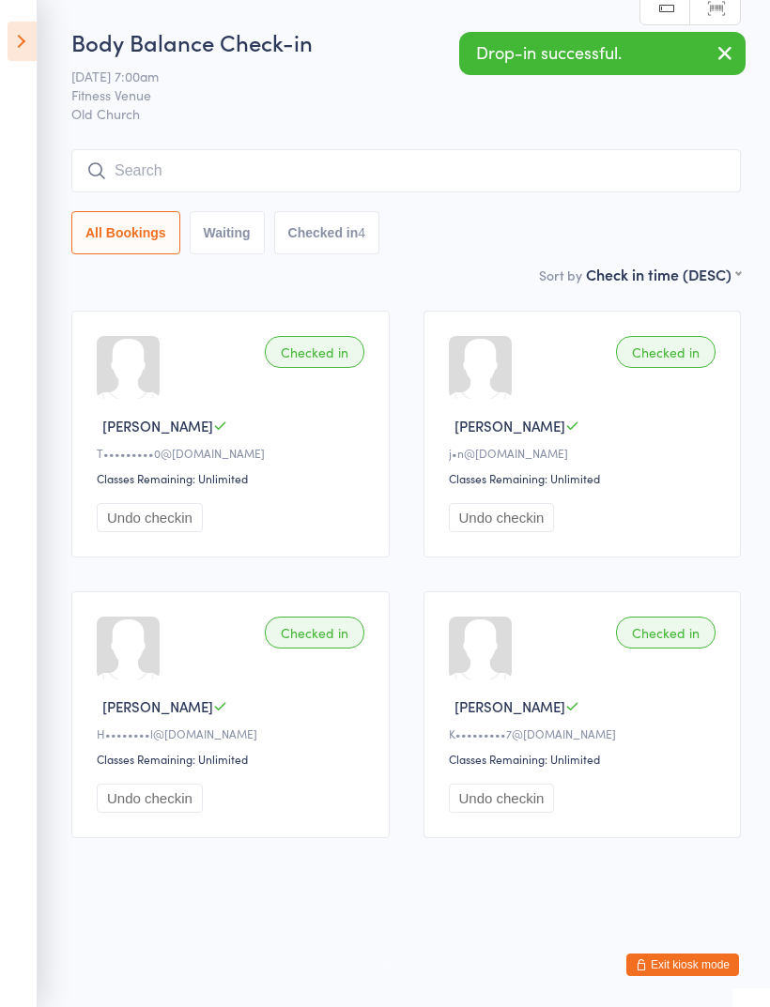
click at [210, 182] on input "search" at bounding box center [405, 170] width 669 height 43
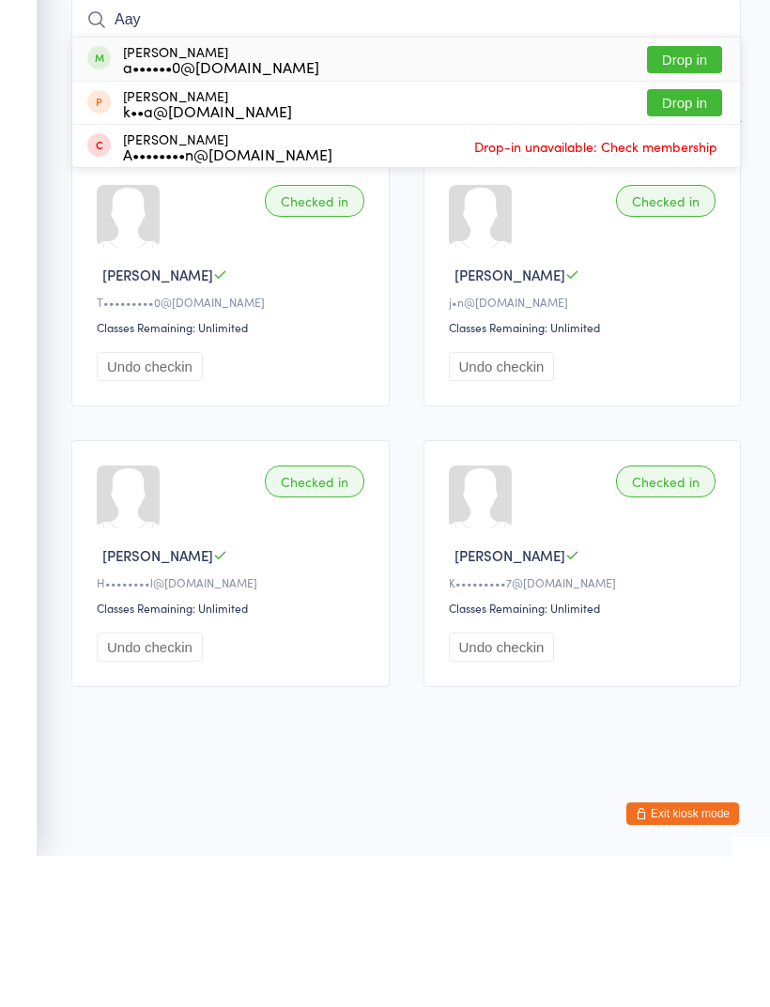
type input "Aay"
click at [682, 197] on button "Drop in" at bounding box center [684, 210] width 75 height 27
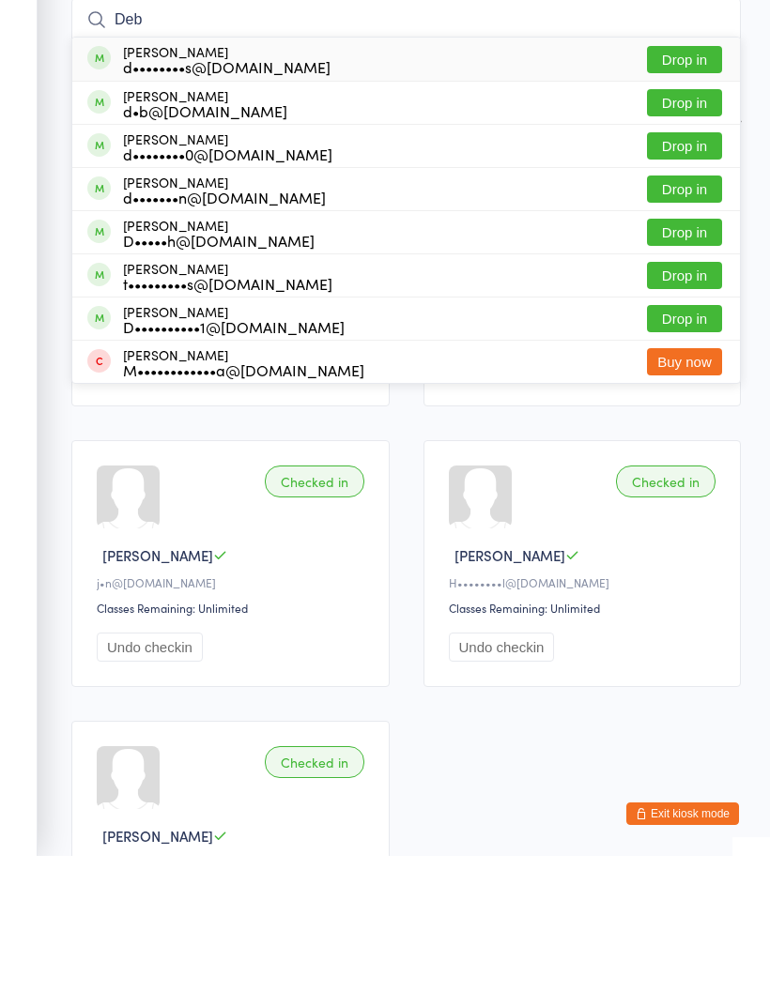
type input "Deb"
click at [680, 240] on button "Drop in" at bounding box center [684, 253] width 75 height 27
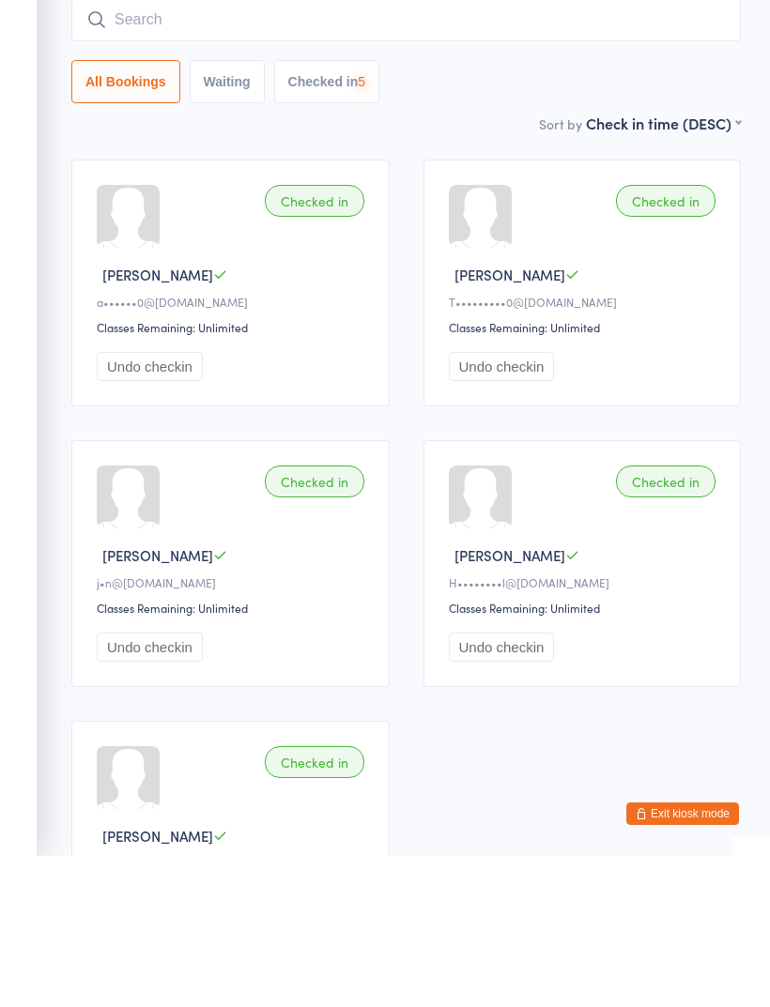
click at [452, 149] on input "search" at bounding box center [405, 170] width 669 height 43
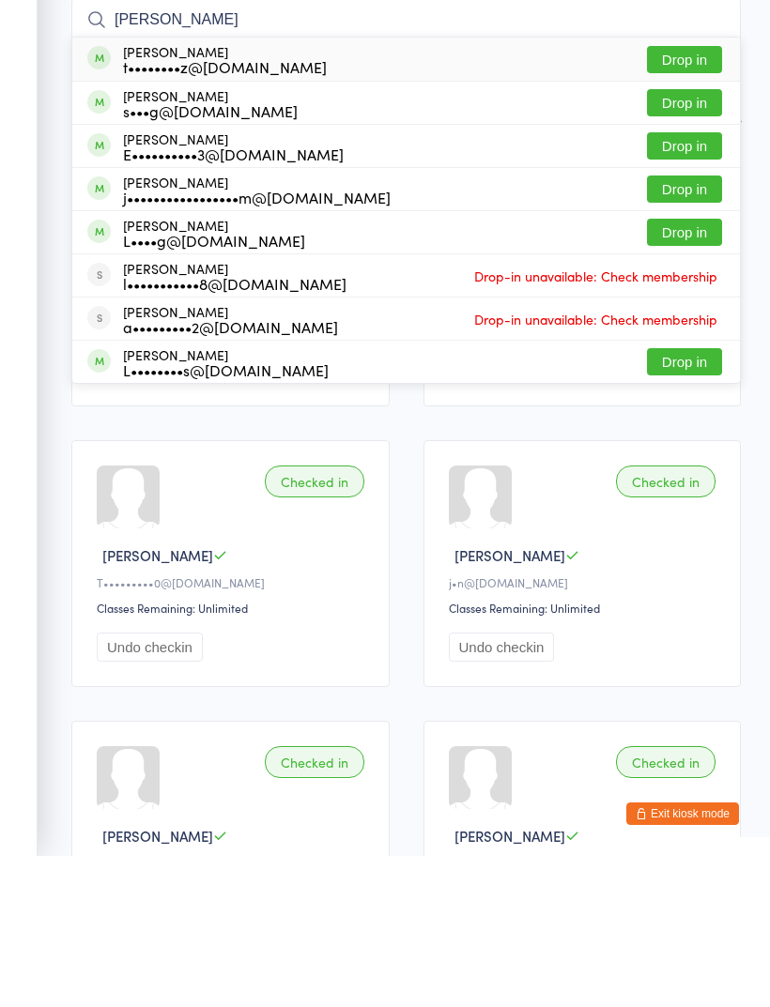
type input "Liz"
click at [682, 197] on button "Drop in" at bounding box center [684, 210] width 75 height 27
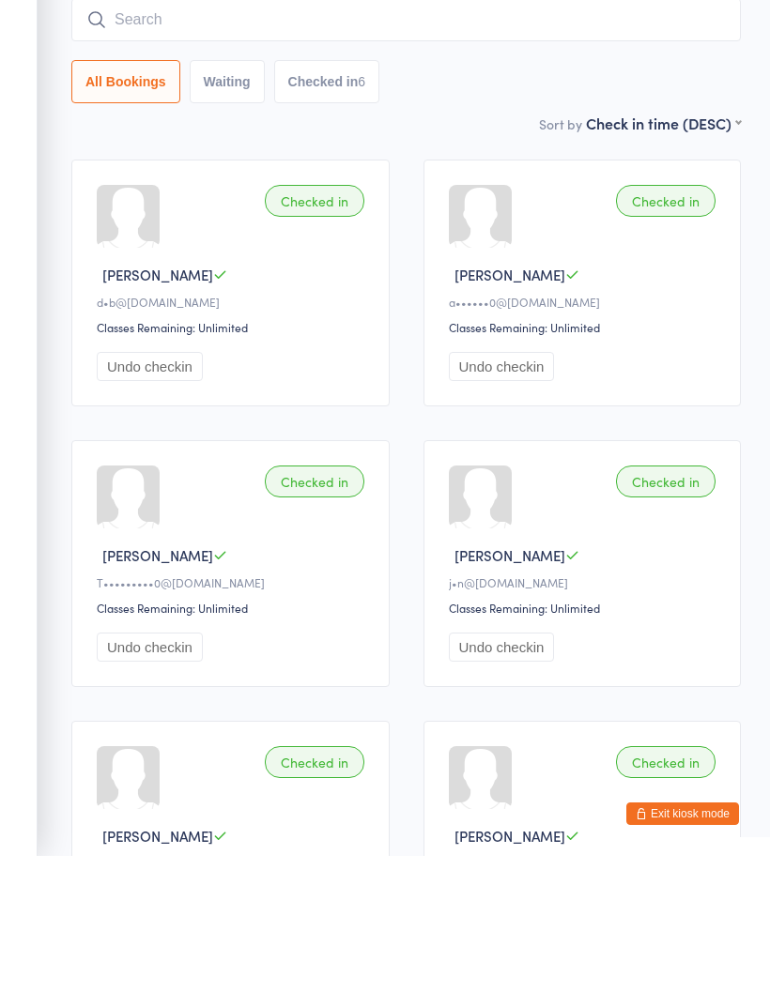
scroll to position [151, 0]
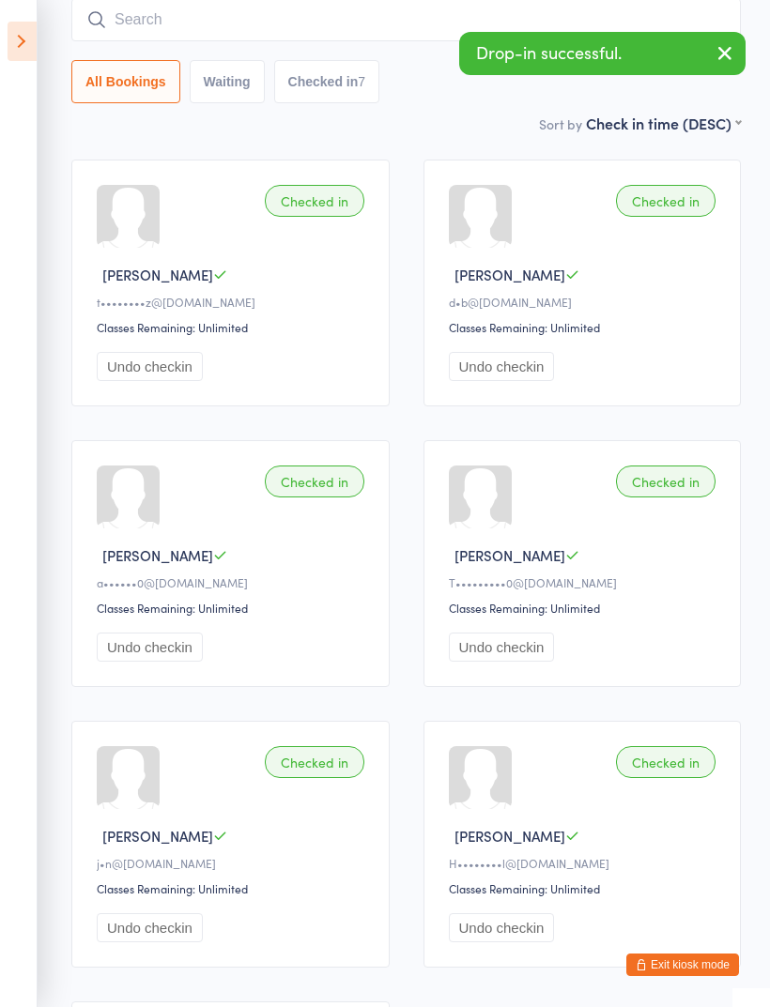
click at [299, 31] on input "search" at bounding box center [405, 19] width 669 height 43
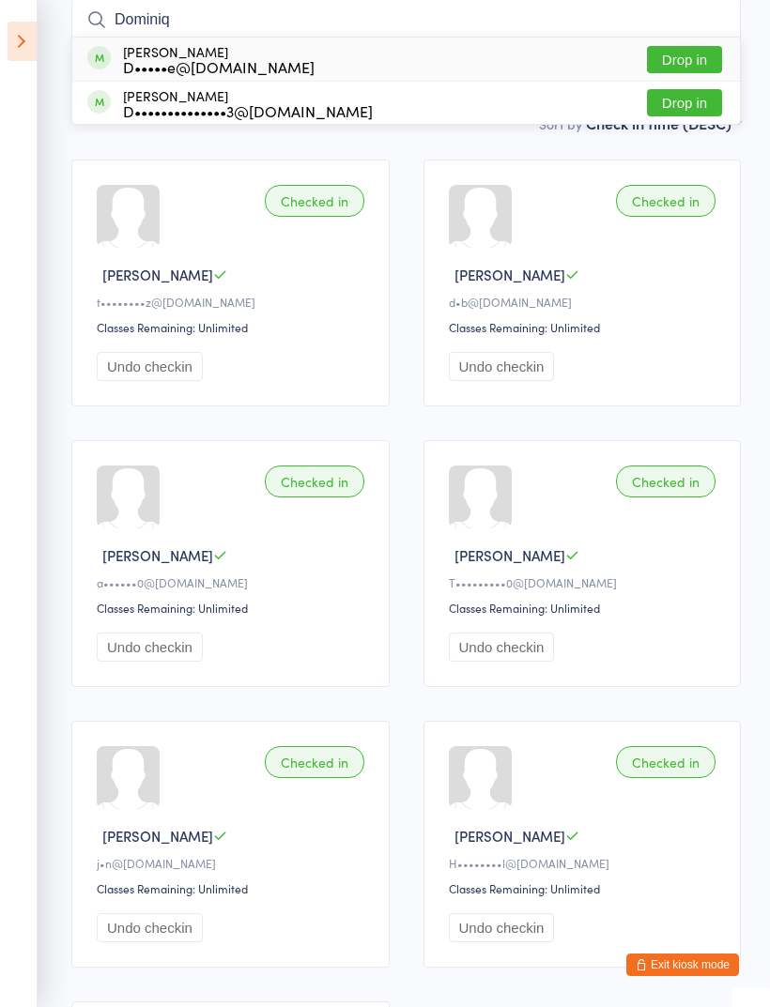
type input "Dominiq"
click at [705, 63] on button "Drop in" at bounding box center [684, 59] width 75 height 27
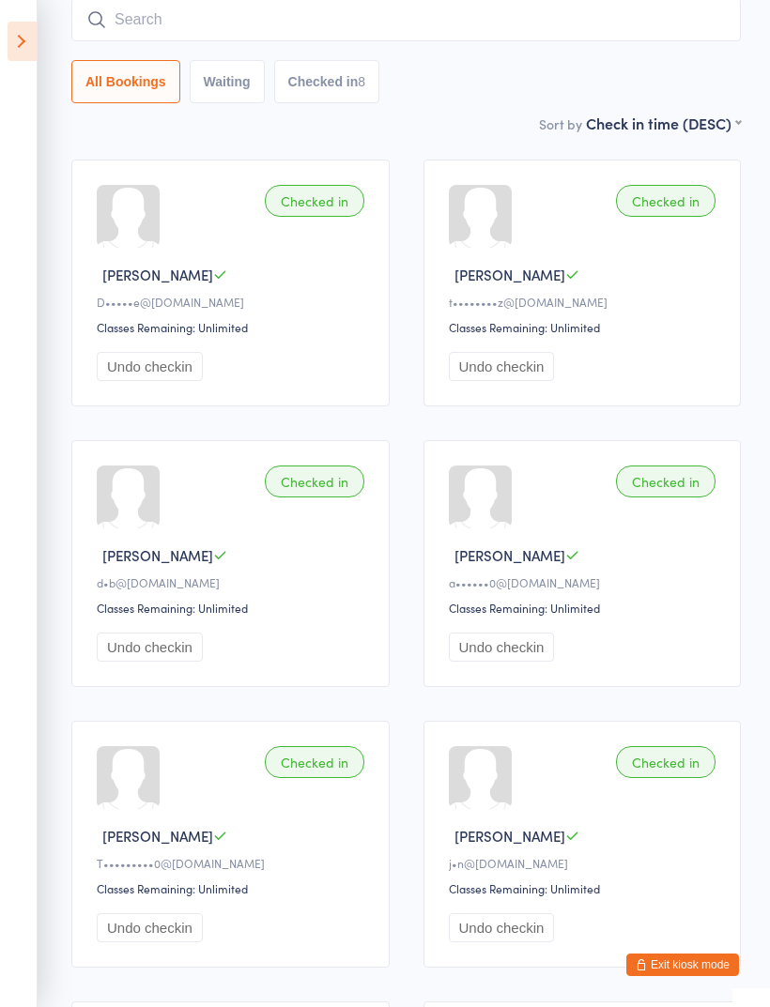
click at [20, 39] on icon at bounding box center [22, 41] width 29 height 39
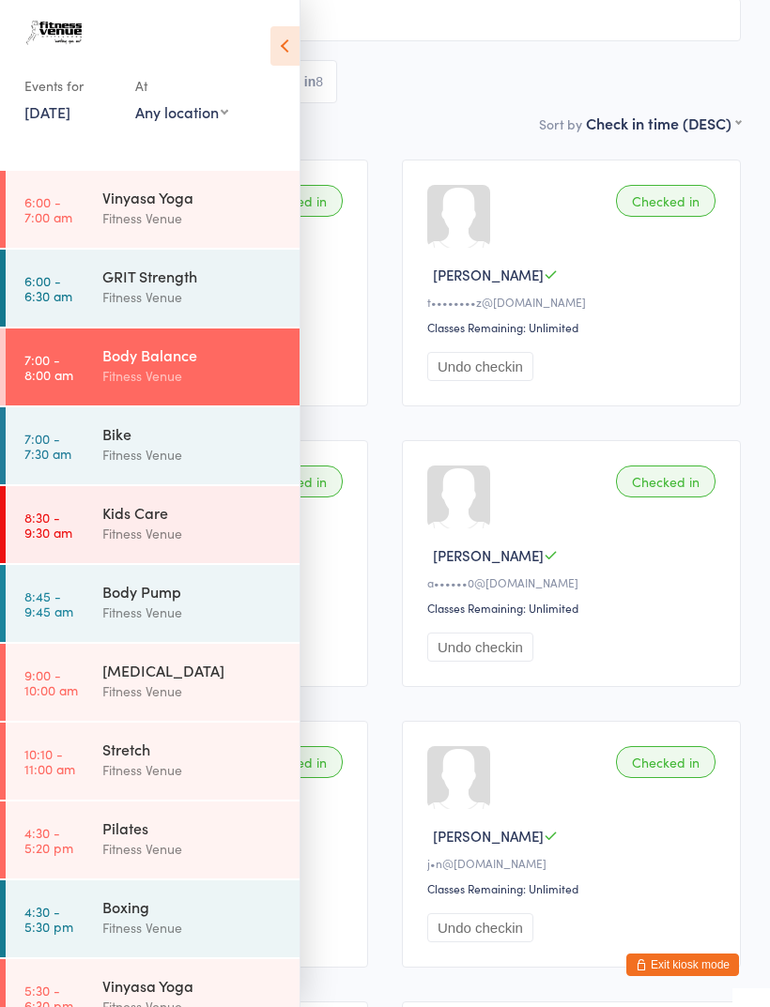
click at [205, 532] on div "Fitness Venue" at bounding box center [192, 534] width 181 height 22
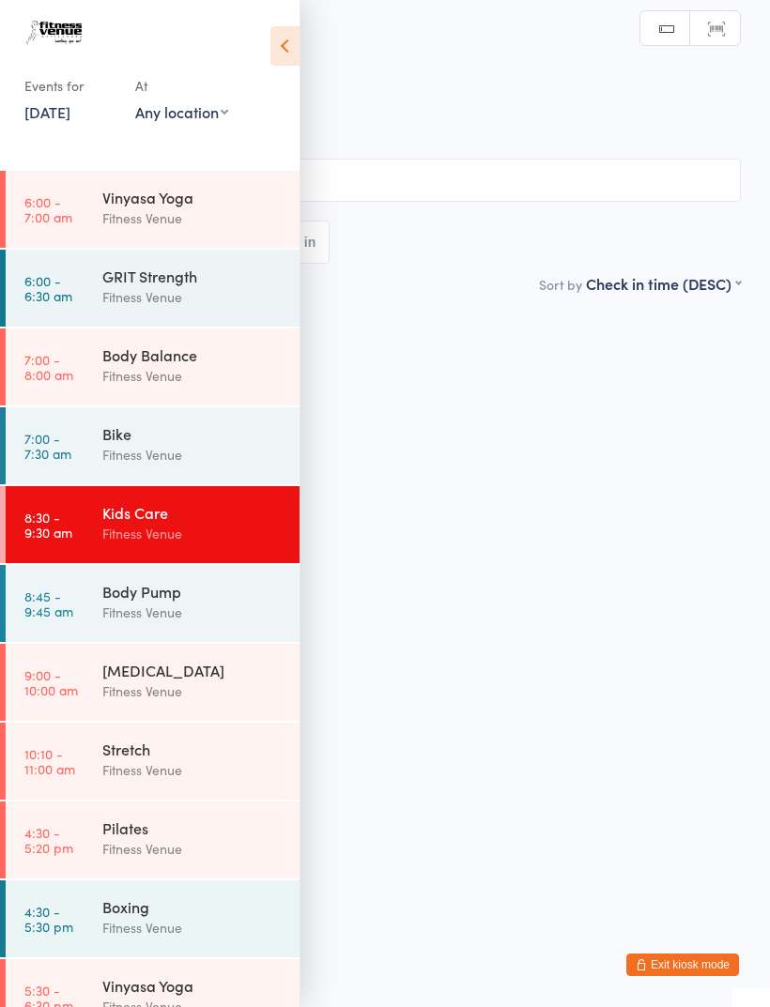
click at [293, 49] on icon at bounding box center [284, 45] width 29 height 39
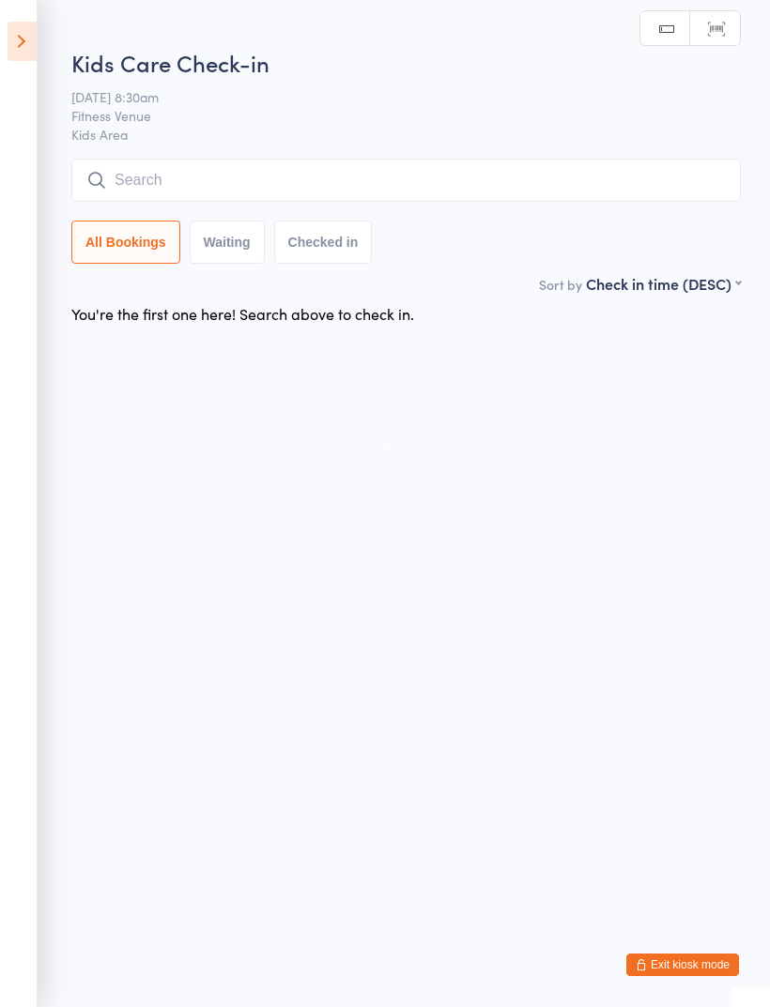
click at [500, 184] on input "search" at bounding box center [405, 180] width 669 height 43
